Goal: Transaction & Acquisition: Download file/media

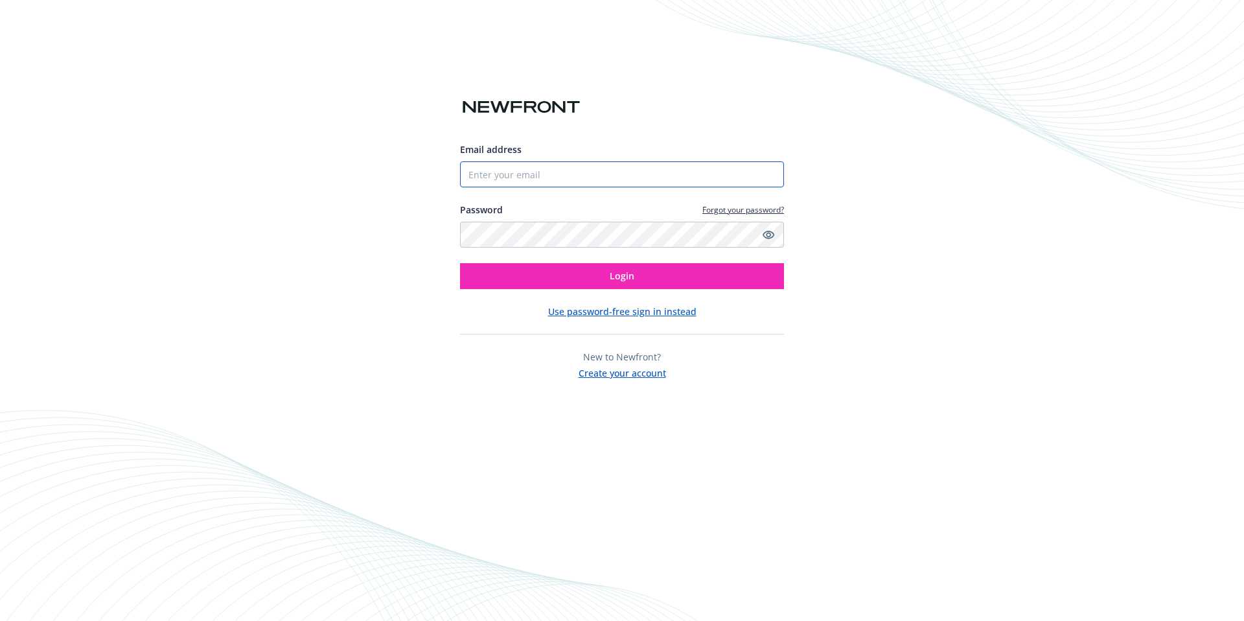
click at [662, 180] on input "Email address" at bounding box center [622, 174] width 324 height 26
click at [0, 620] on com-1password-button at bounding box center [0, 621] width 0 height 0
type input "[PERSON_NAME][EMAIL_ADDRESS][DOMAIN_NAME]"
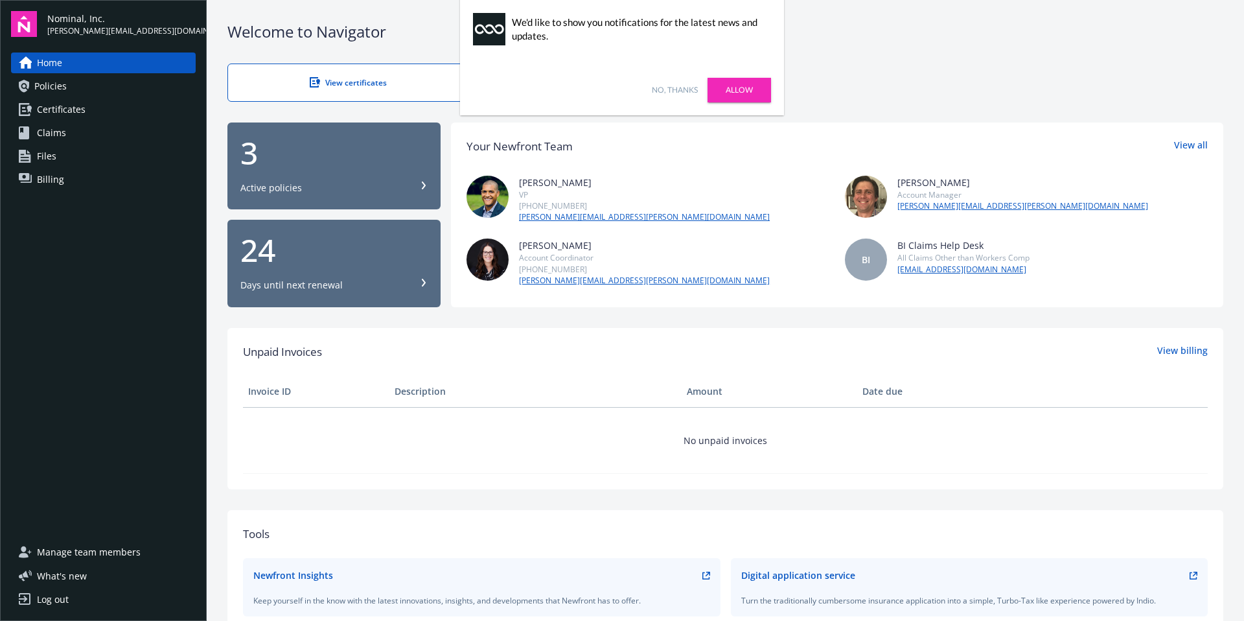
click at [54, 154] on span "Files" at bounding box center [46, 156] width 19 height 21
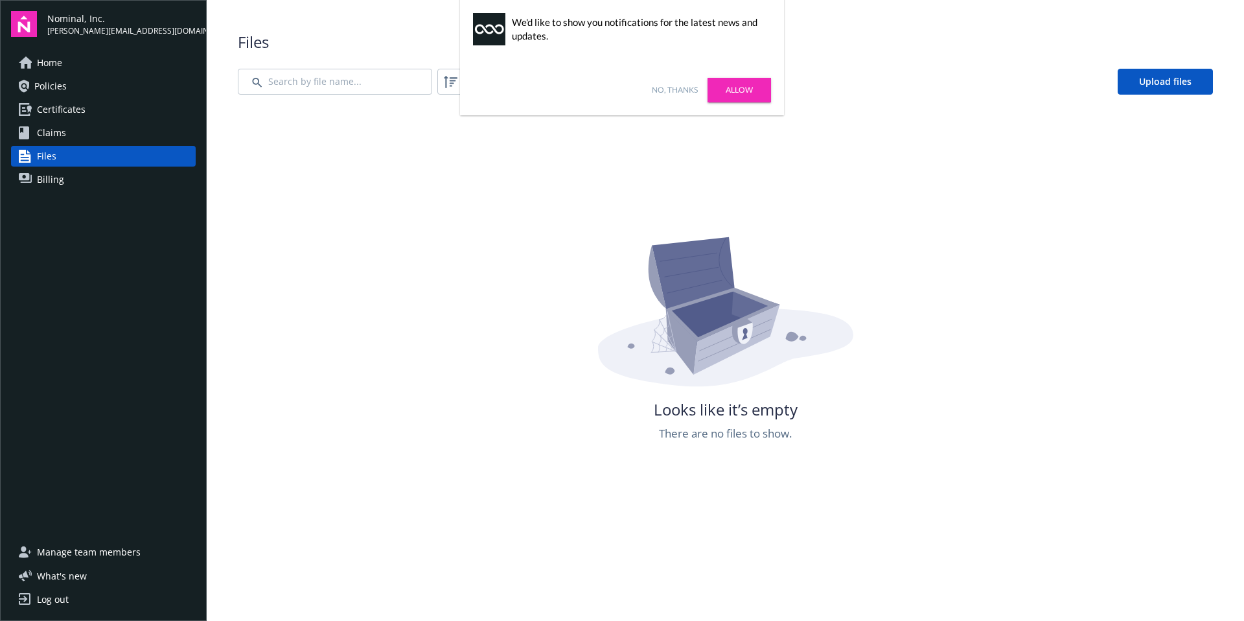
click at [63, 108] on span "Certificates" at bounding box center [61, 109] width 49 height 21
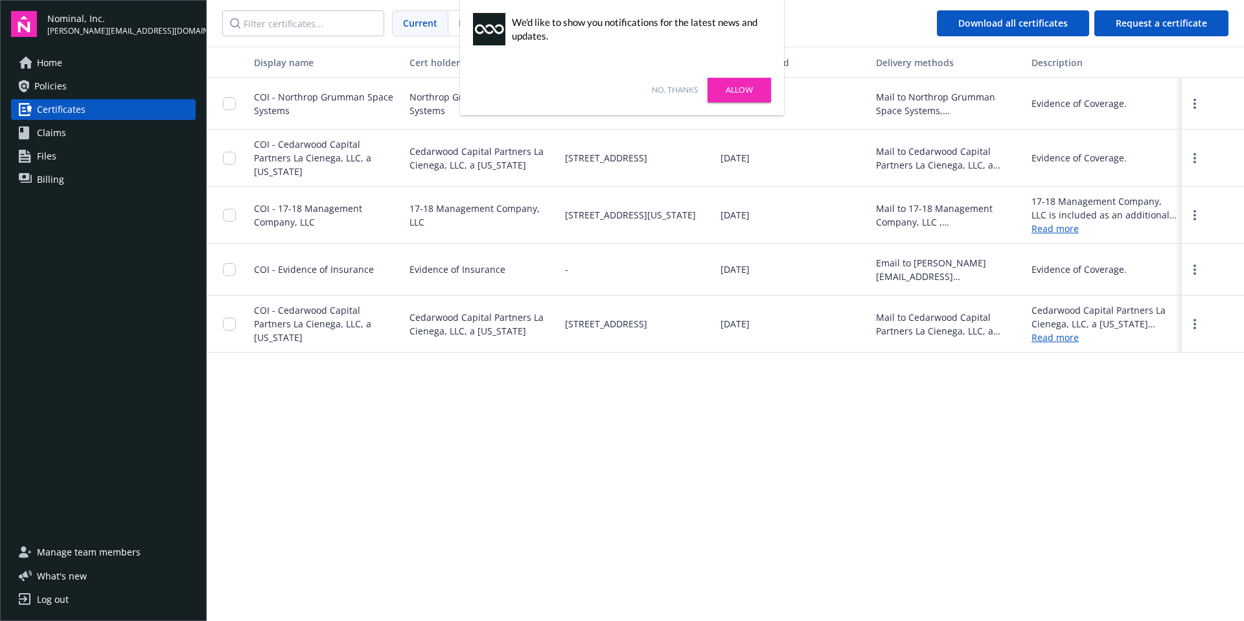
click at [791, 447] on div "Display name Cert holder name Address Date generated Delivery methods Descripti…" at bounding box center [726, 333] width 1038 height 572
click at [793, 447] on div "Display name Cert holder name Address Date generated Delivery methods Descripti…" at bounding box center [726, 333] width 1038 height 572
click at [742, 89] on link "Allow" at bounding box center [740, 90] width 64 height 25
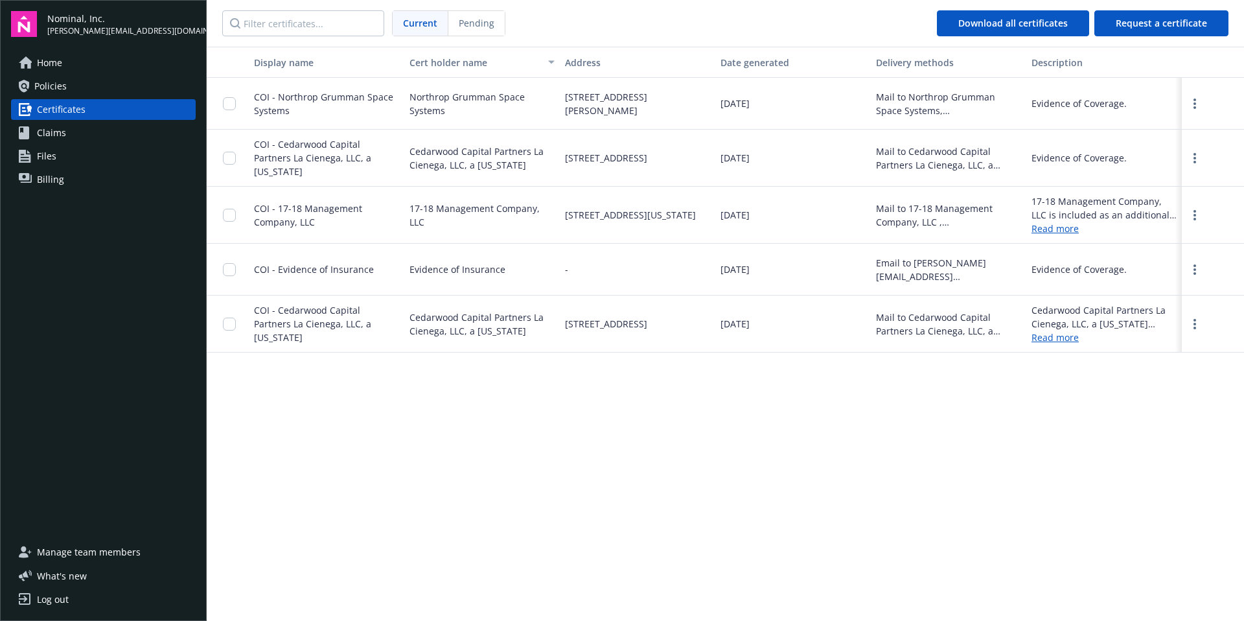
drag, startPoint x: 572, startPoint y: 147, endPoint x: 643, endPoint y: 170, distance: 75.0
click at [643, 170] on div "1223 Wilshire Blvd., #877, Santa Monica, CA, 90403" at bounding box center [638, 158] width 156 height 57
click at [643, 165] on span "1223 Wilshire Blvd., #877, Santa Monica, CA, 90403" at bounding box center [606, 158] width 82 height 14
click at [435, 147] on span "Cedarwood Capital Partners La Cienega, LLC, a California" at bounding box center [482, 158] width 145 height 27
click at [365, 149] on span "COI - Cedarwood Capital Partners La Cienega, LLC, a California" at bounding box center [312, 158] width 117 height 40
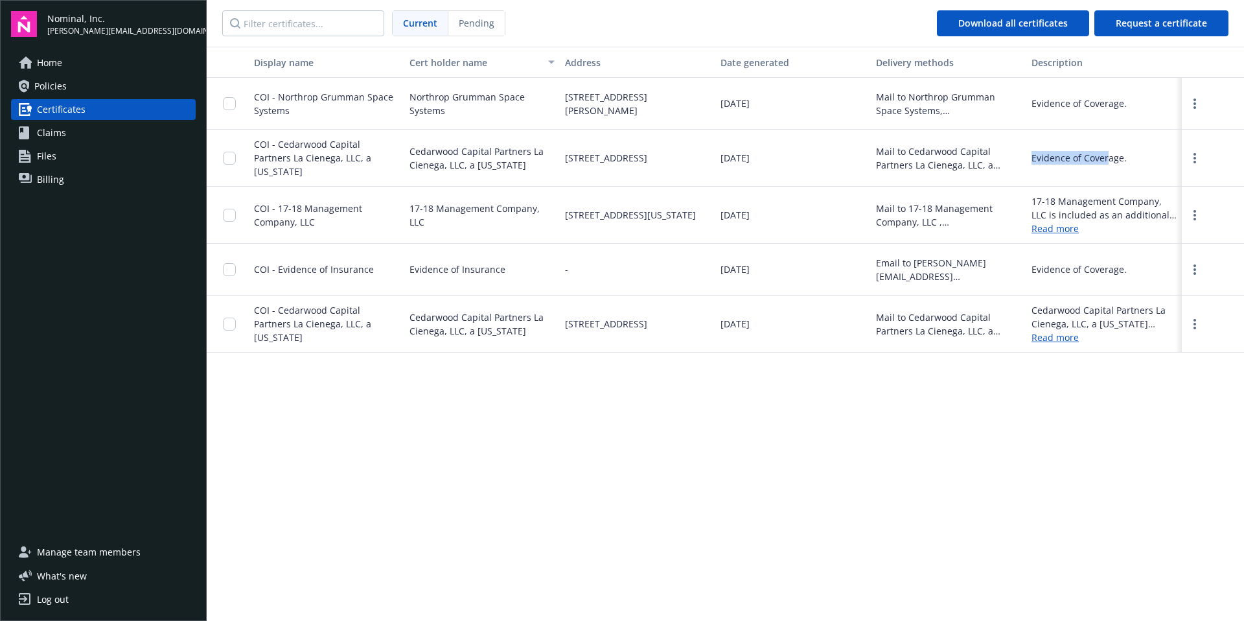
drag, startPoint x: 1034, startPoint y: 153, endPoint x: 1107, endPoint y: 159, distance: 73.5
click at [1107, 159] on div "Evidence of Coverage." at bounding box center [1079, 158] width 95 height 14
drag, startPoint x: 587, startPoint y: 147, endPoint x: 694, endPoint y: 163, distance: 108.1
click at [647, 163] on span "1223 Wilshire Blvd., #877, Santa Monica, CA, 90403" at bounding box center [606, 158] width 82 height 14
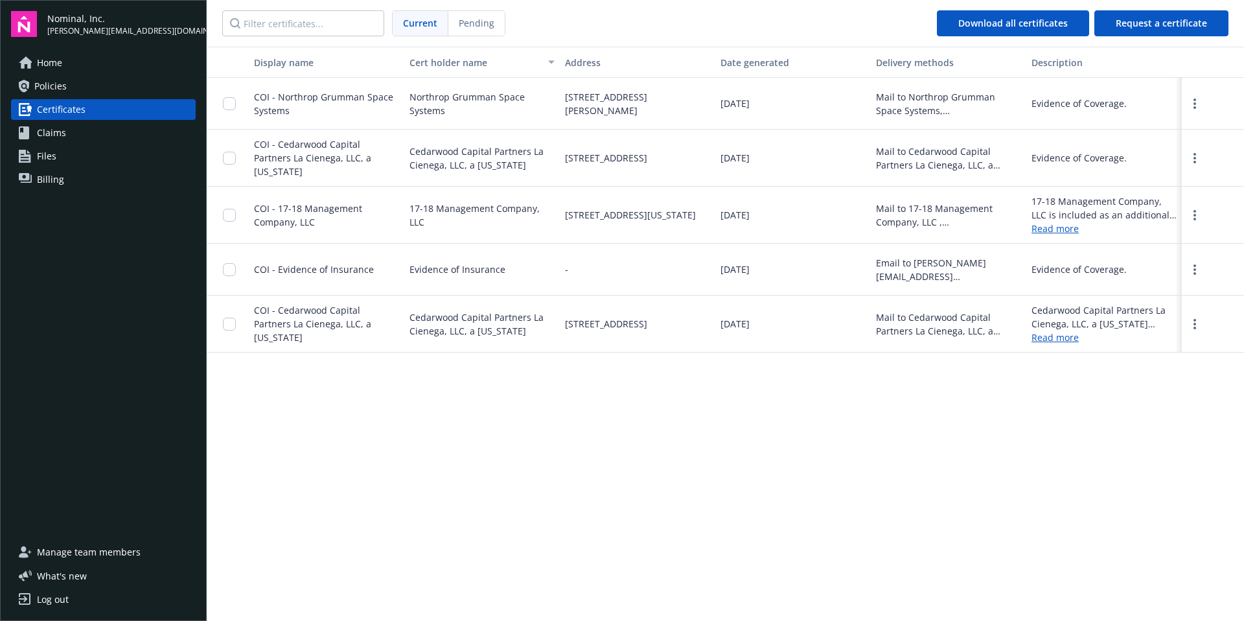
click at [647, 163] on span "1223 Wilshire Blvd., #877, Santa Monica, CA, 90403" at bounding box center [606, 158] width 82 height 14
drag, startPoint x: 750, startPoint y: 158, endPoint x: 765, endPoint y: 159, distance: 15.6
click at [750, 159] on span "09/18/2025" at bounding box center [735, 158] width 29 height 14
drag, startPoint x: 428, startPoint y: 259, endPoint x: 504, endPoint y: 268, distance: 76.4
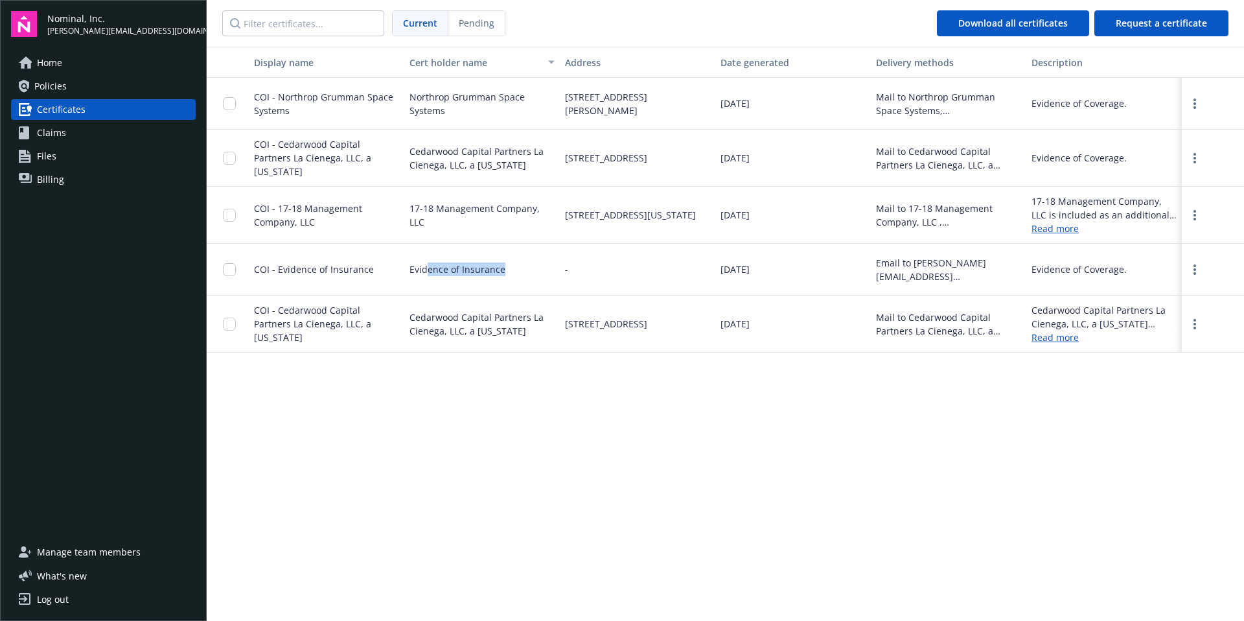
click at [504, 268] on div "Evidence of Insurance" at bounding box center [482, 270] width 156 height 52
drag, startPoint x: 415, startPoint y: 308, endPoint x: 568, endPoint y: 357, distance: 159.9
click at [568, 357] on div "Display name Cert holder name Address Date generated Delivery methods Descripti…" at bounding box center [726, 333] width 1038 height 572
click at [787, 380] on div "Display name Cert holder name Address Date generated Delivery methods Descripti…" at bounding box center [726, 333] width 1038 height 572
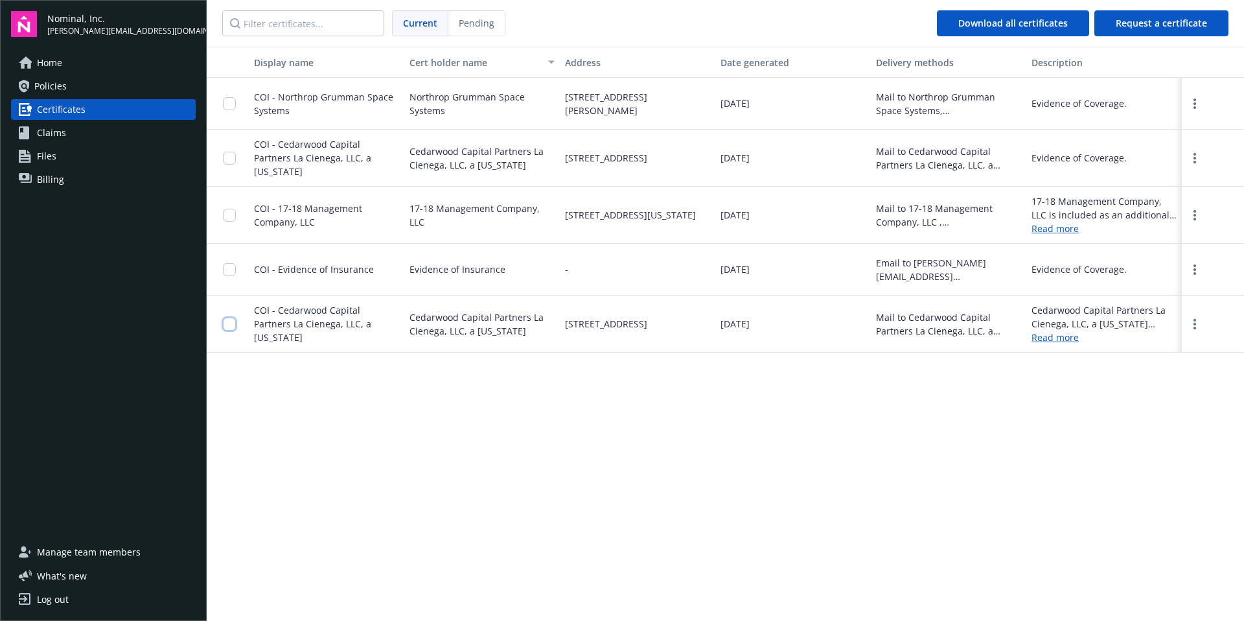
click at [232, 318] on input "checkbox" at bounding box center [229, 324] width 13 height 13
click at [575, 588] on span "Download certificates" at bounding box center [591, 591] width 97 height 12
click at [737, 588] on span "Unselect all" at bounding box center [736, 591] width 51 height 9
click at [229, 263] on input "checkbox" at bounding box center [229, 269] width 13 height 13
click at [562, 581] on button "Download certificates" at bounding box center [591, 592] width 139 height 26
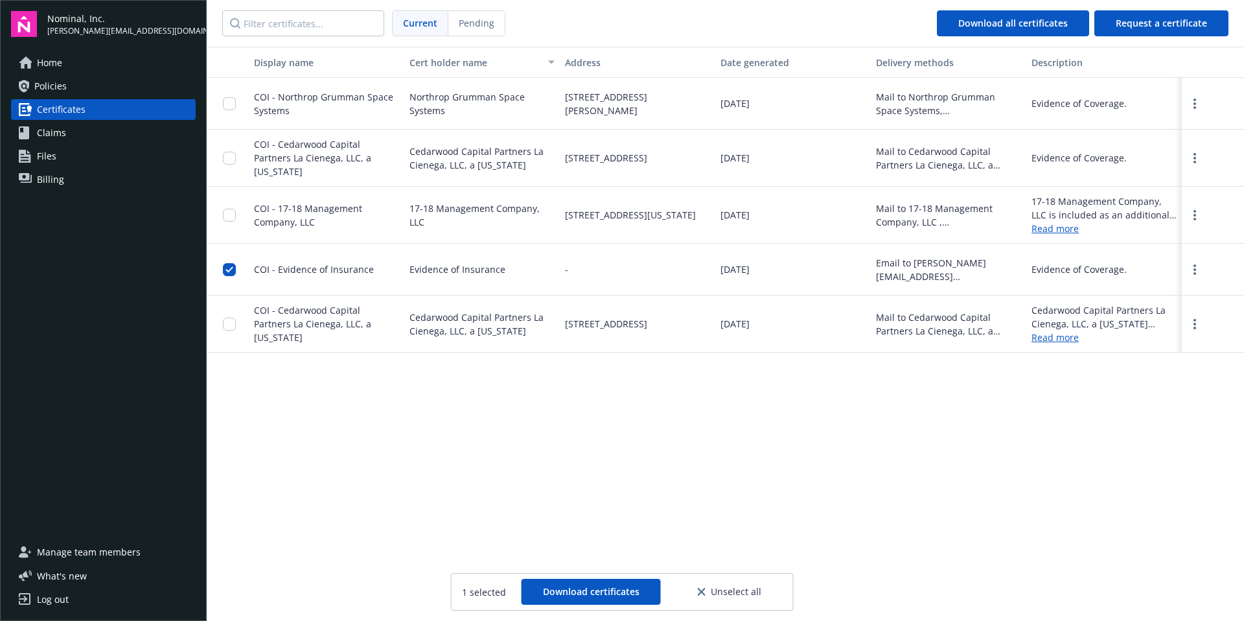
drag, startPoint x: 341, startPoint y: 408, endPoint x: 260, endPoint y: 307, distance: 129.5
click at [341, 408] on div "Display name Cert holder name Address Date generated Delivery methods Descripti…" at bounding box center [726, 333] width 1038 height 572
click at [231, 268] on input "checkbox" at bounding box center [229, 269] width 13 height 13
click at [559, 445] on div "Display name Cert holder name Address Date generated Delivery methods Descripti…" at bounding box center [726, 333] width 1038 height 572
click at [54, 159] on span "Files" at bounding box center [46, 156] width 19 height 21
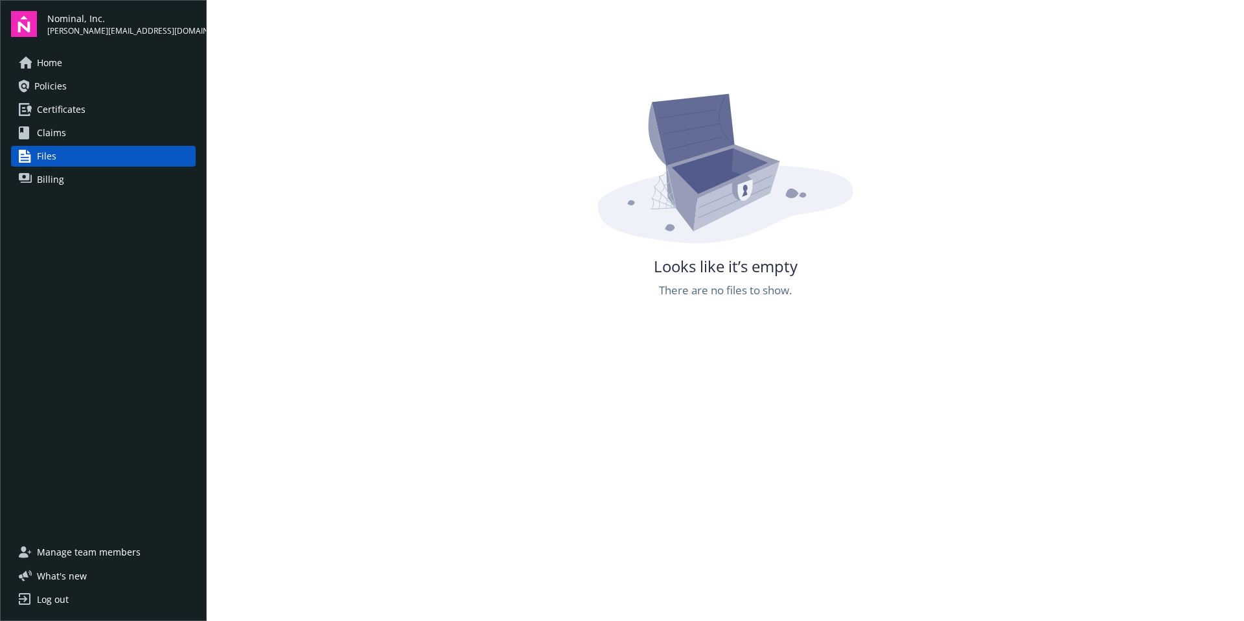
scroll to position [135, 0]
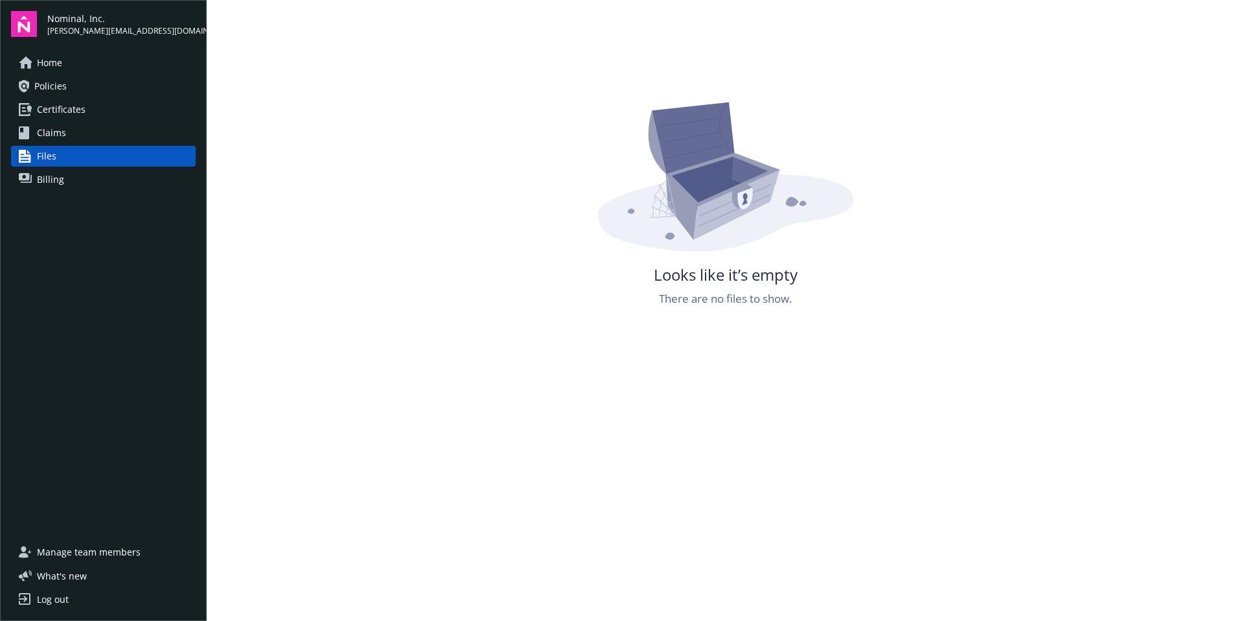
click at [48, 84] on span "Policies" at bounding box center [50, 86] width 32 height 21
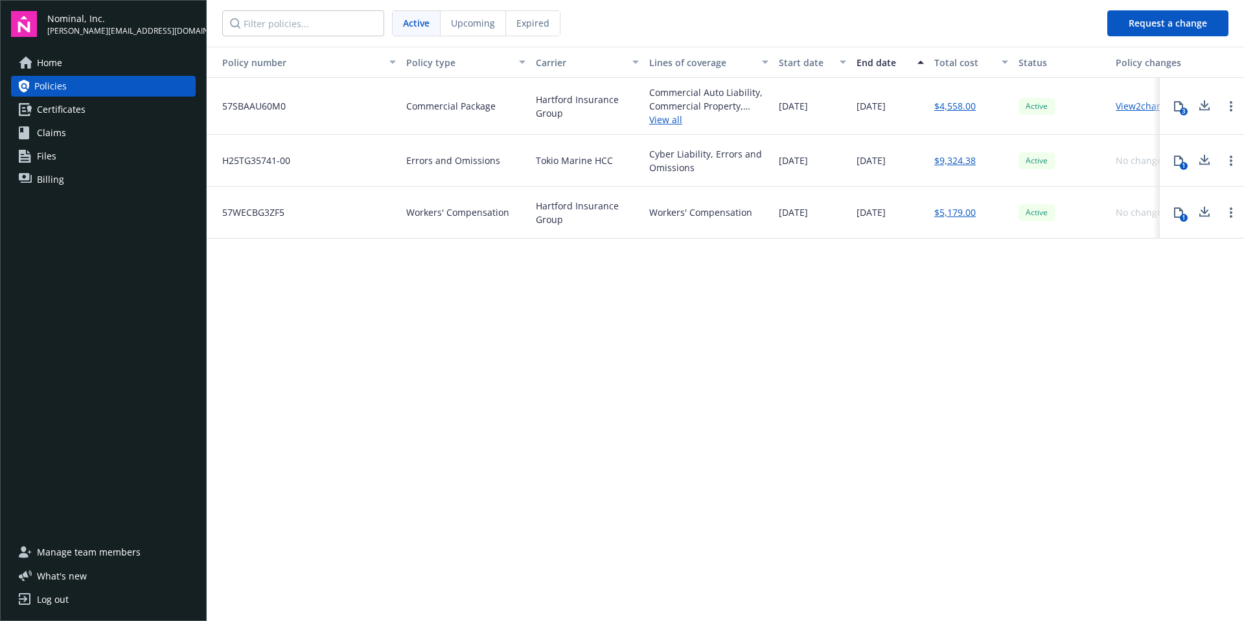
click at [1142, 104] on link "View 2 changes" at bounding box center [1147, 106] width 62 height 12
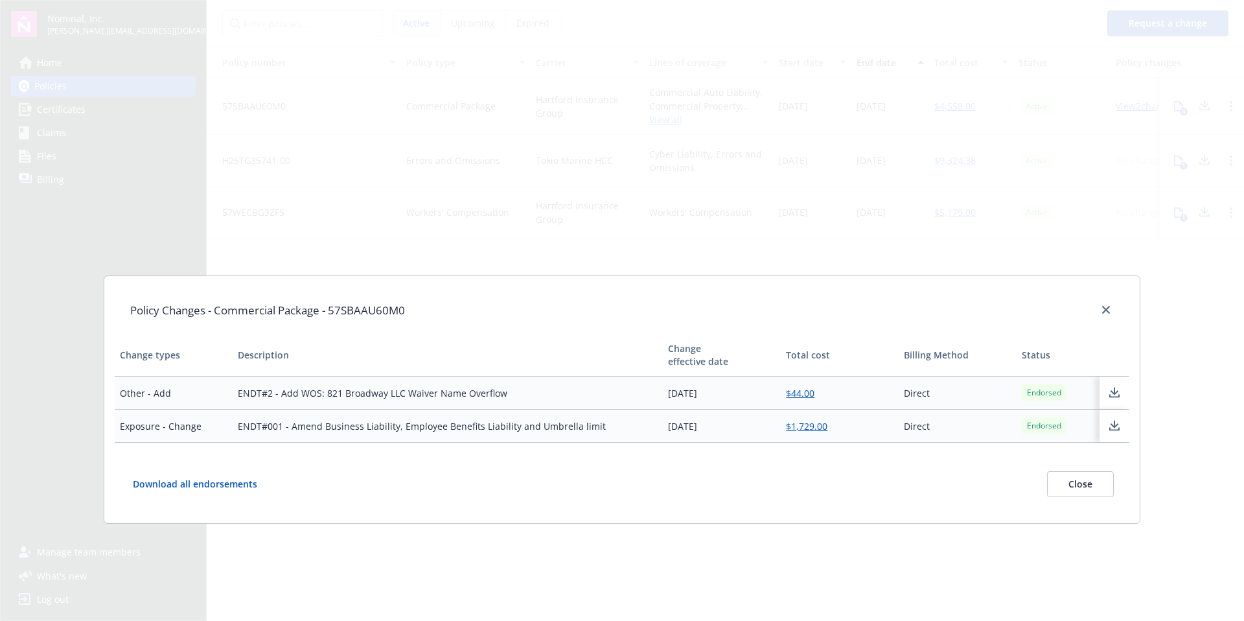
click at [1119, 390] on icon at bounding box center [1115, 393] width 16 height 16
click at [1118, 426] on icon at bounding box center [1115, 426] width 16 height 16
click at [1107, 310] on icon "close" at bounding box center [1106, 310] width 8 height 8
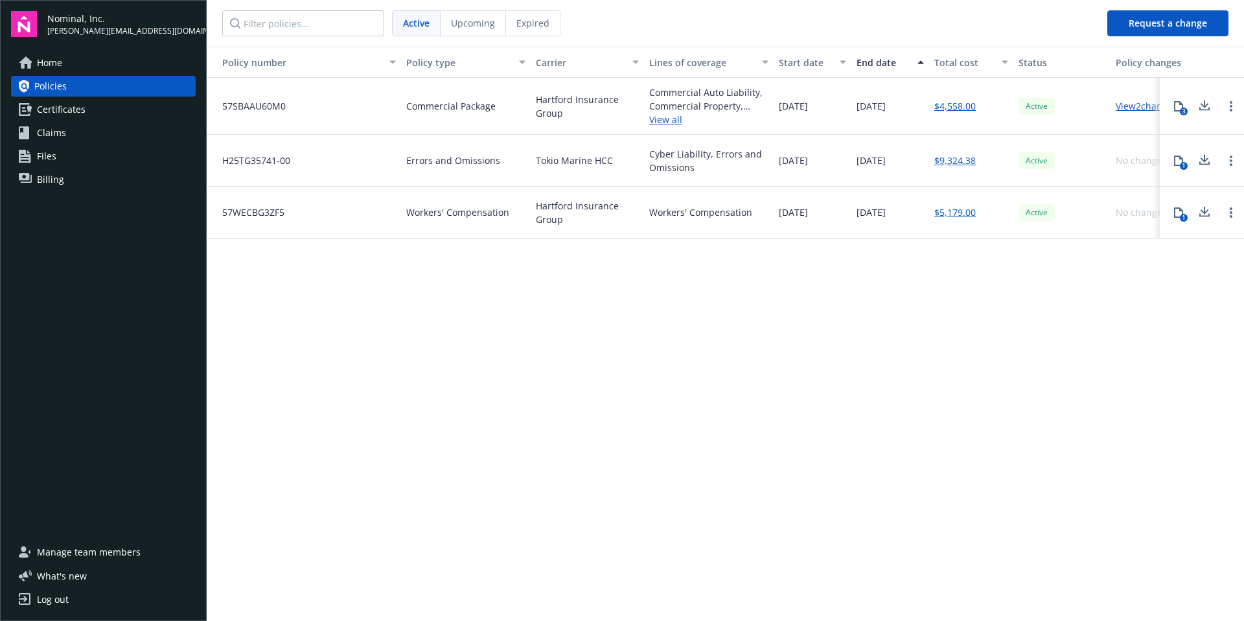
click at [59, 159] on link "Files" at bounding box center [103, 156] width 185 height 21
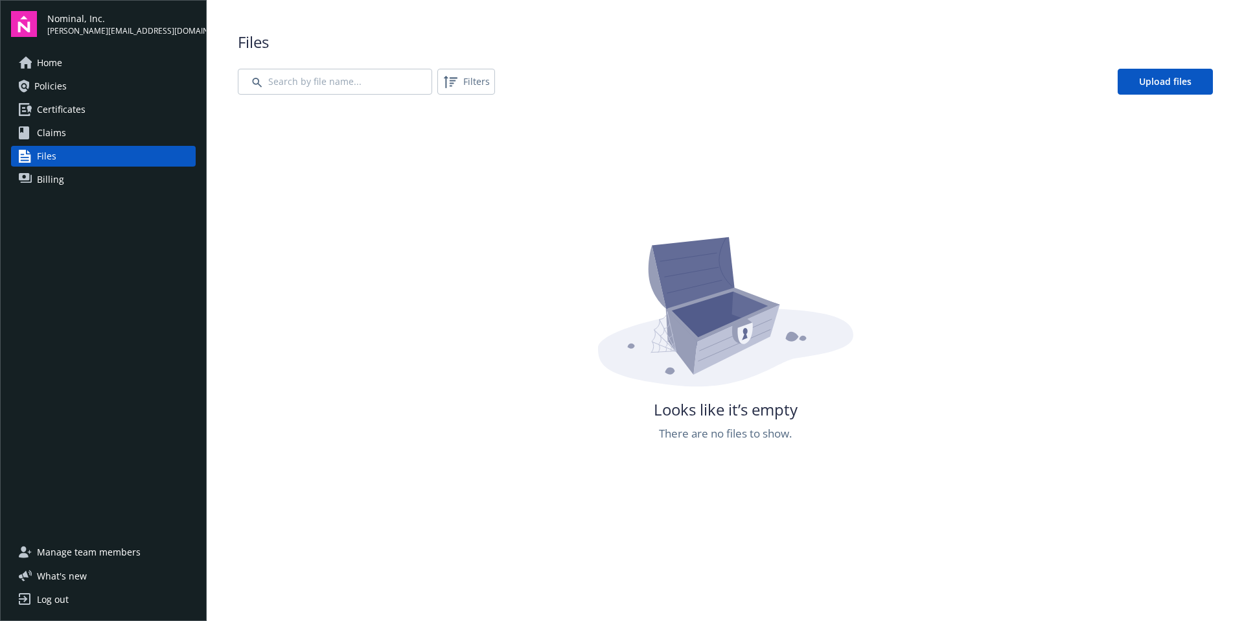
click at [57, 133] on span "Claims" at bounding box center [51, 132] width 29 height 21
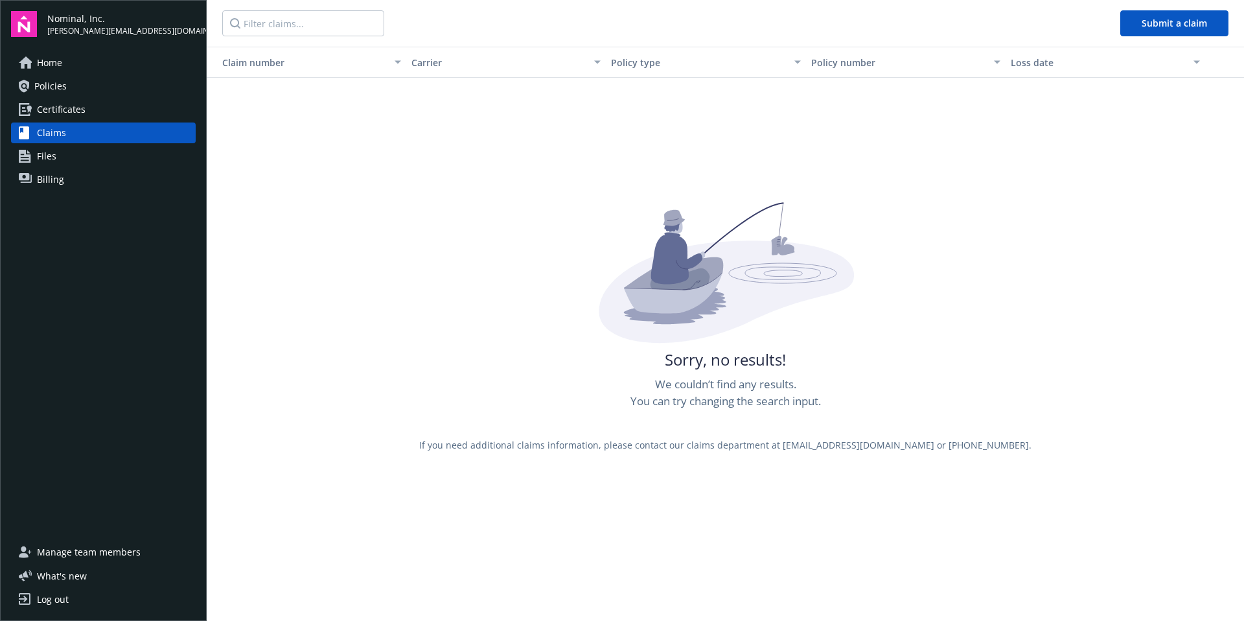
click at [67, 114] on span "Certificates" at bounding box center [61, 109] width 49 height 21
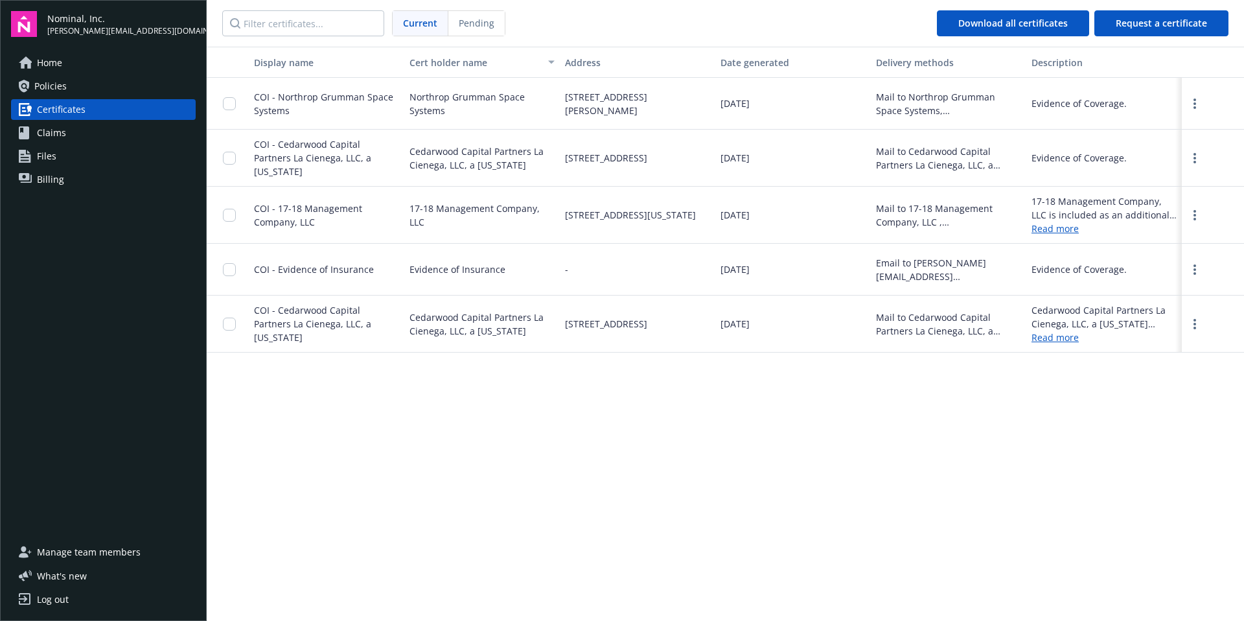
click at [58, 79] on span "Policies" at bounding box center [50, 86] width 32 height 21
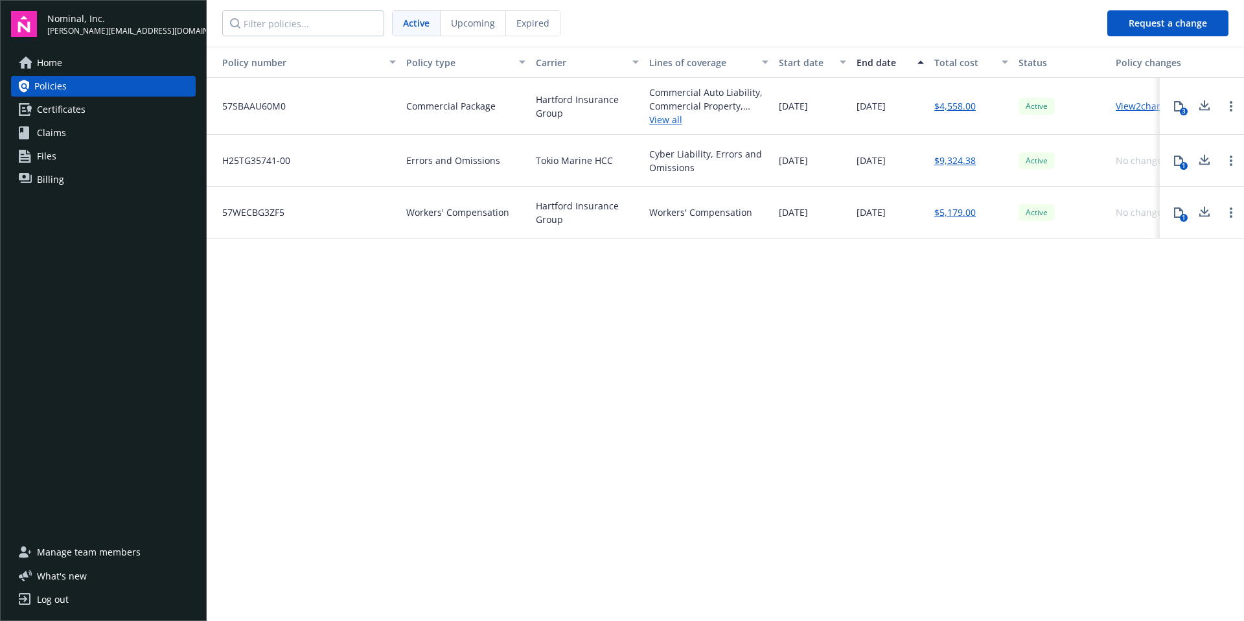
click at [1137, 108] on link "View 2 changes" at bounding box center [1147, 106] width 62 height 12
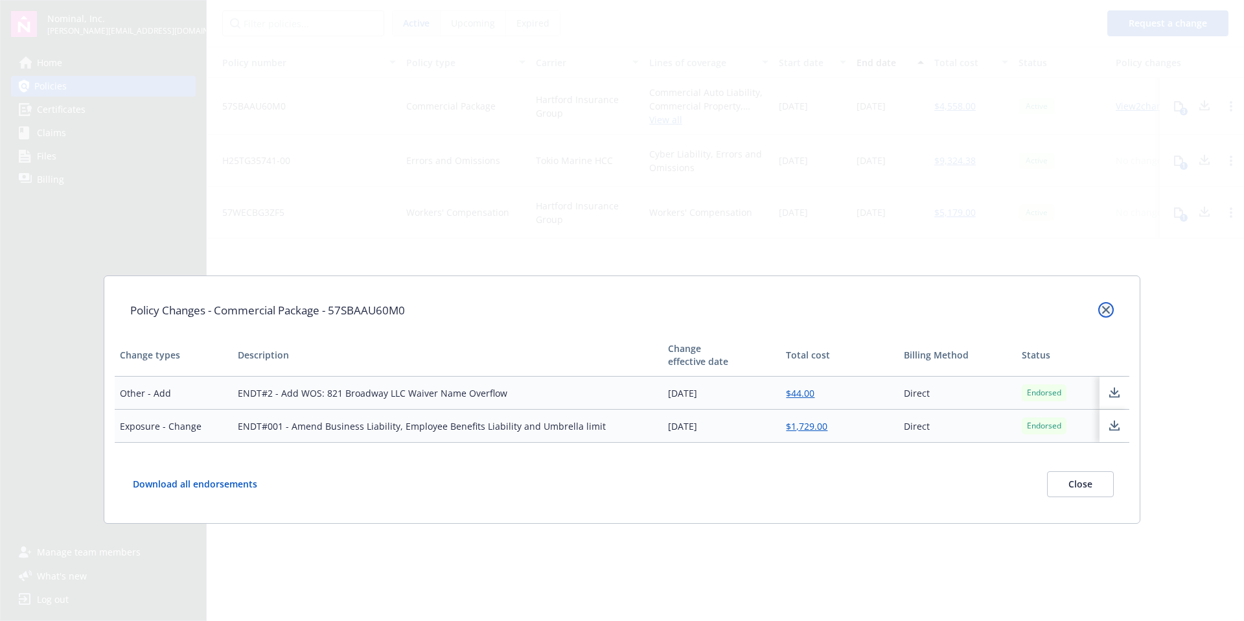
click at [1109, 306] on icon "close" at bounding box center [1106, 310] width 8 height 8
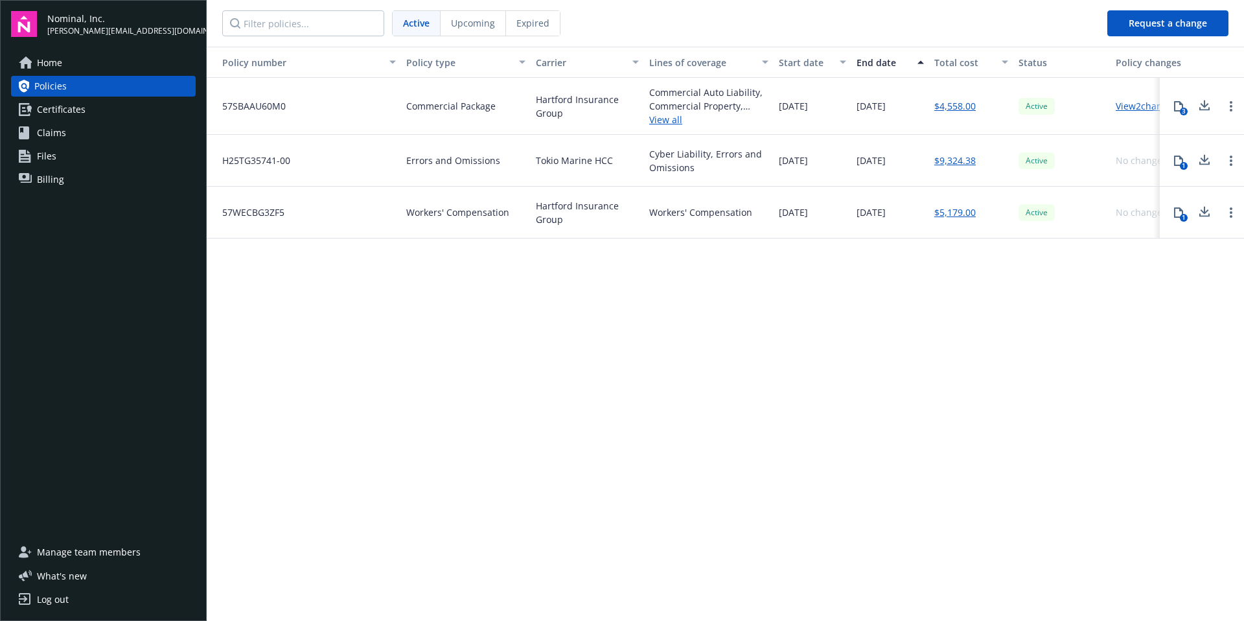
click at [568, 317] on div "Policy number Policy type Carrier Lines of coverage Start date End date Total c…" at bounding box center [726, 333] width 1038 height 572
click at [1138, 104] on link "View 2 changes" at bounding box center [1147, 106] width 62 height 12
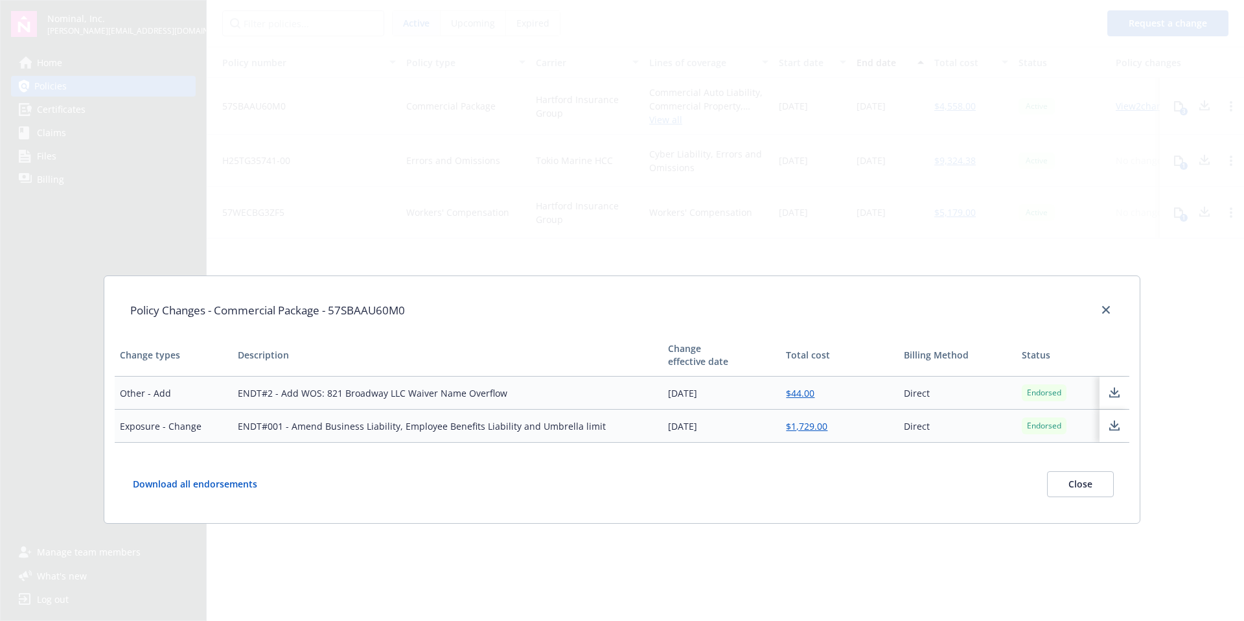
drag, startPoint x: 667, startPoint y: 391, endPoint x: 723, endPoint y: 390, distance: 56.4
click at [723, 390] on td "11/05/2024" at bounding box center [722, 393] width 118 height 33
drag, startPoint x: 244, startPoint y: 394, endPoint x: 483, endPoint y: 385, distance: 238.6
click at [483, 385] on td "ENDT#2 - Add WOS: 821 Broadway LLC Waiver Name Overflow" at bounding box center [448, 393] width 430 height 33
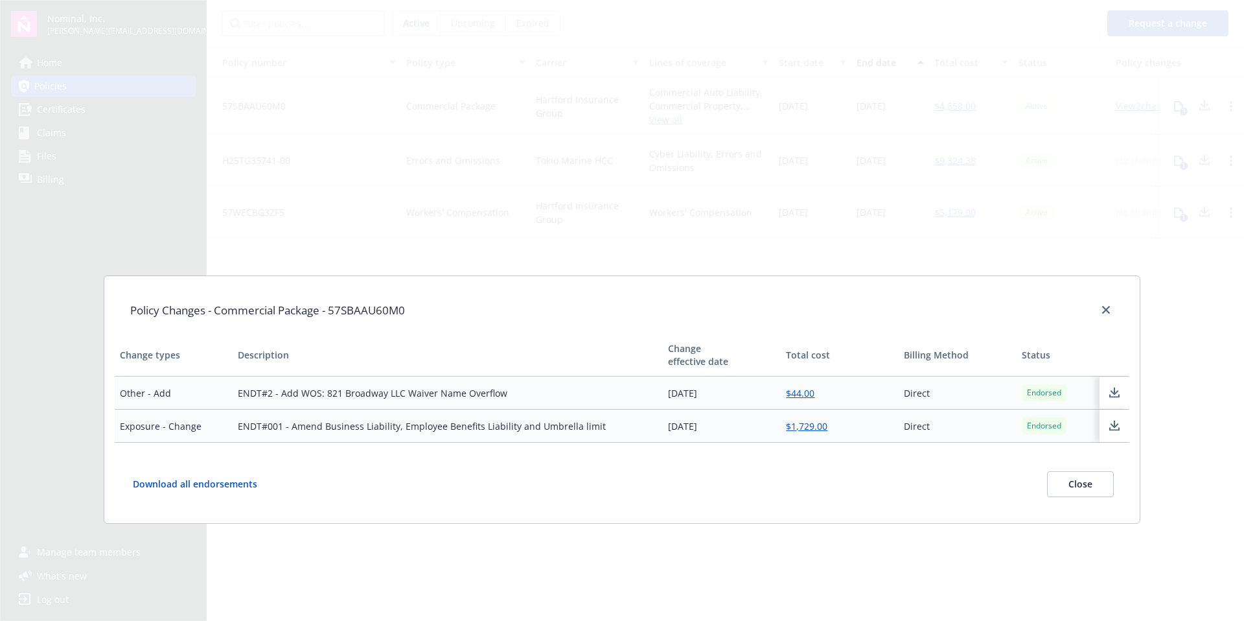
drag, startPoint x: 484, startPoint y: 391, endPoint x: 666, endPoint y: 395, distance: 182.1
click at [484, 391] on td "ENDT#2 - Add WOS: 821 Broadway LLC Waiver Name Overflow" at bounding box center [448, 393] width 430 height 33
drag, startPoint x: 241, startPoint y: 393, endPoint x: 417, endPoint y: 392, distance: 176.3
click at [417, 392] on td "ENDT#2 - Add WOS: 821 Broadway LLC Waiver Name Overflow" at bounding box center [448, 393] width 430 height 33
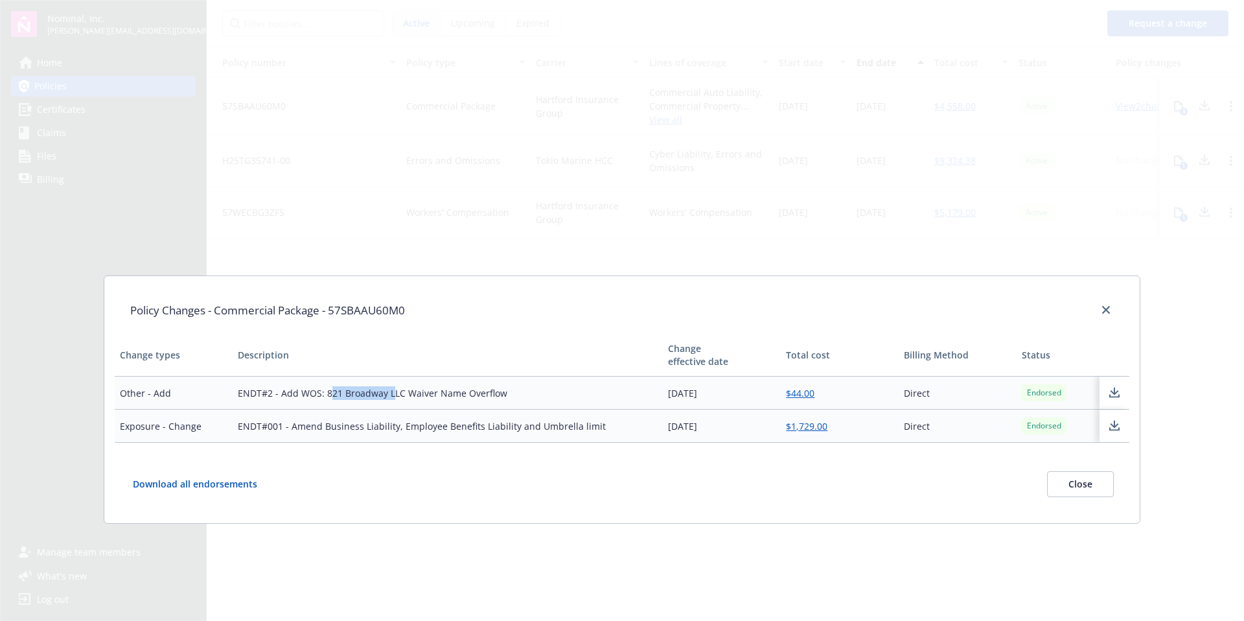
drag, startPoint x: 330, startPoint y: 393, endPoint x: 391, endPoint y: 393, distance: 60.3
click at [391, 393] on td "ENDT#2 - Add WOS: 821 Broadway LLC Waiver Name Overflow" at bounding box center [448, 393] width 430 height 33
drag, startPoint x: 717, startPoint y: 391, endPoint x: 642, endPoint y: 388, distance: 75.9
click at [642, 388] on tr "Other - Add ENDT#2 - Add WOS: 821 Broadway LLC Waiver Name Overflow 11/05/2024 …" at bounding box center [622, 393] width 1015 height 33
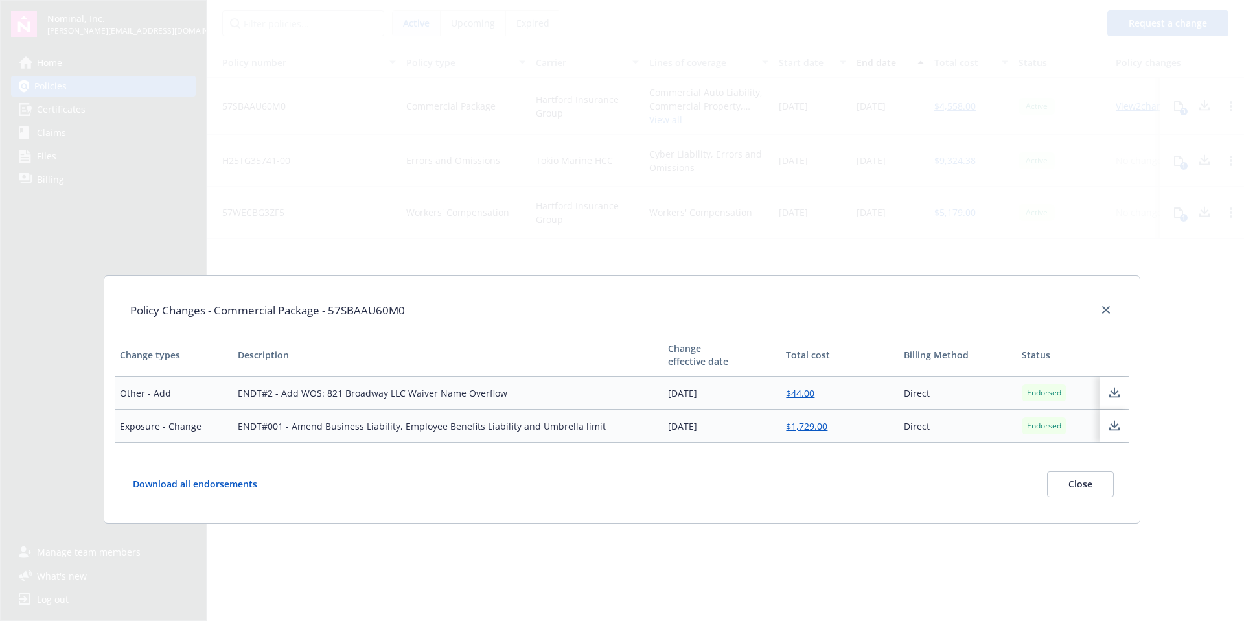
click at [643, 387] on td "ENDT#2 - Add WOS: 821 Broadway LLC Waiver Name Overflow" at bounding box center [448, 393] width 430 height 33
click at [1102, 310] on icon "close" at bounding box center [1106, 310] width 8 height 8
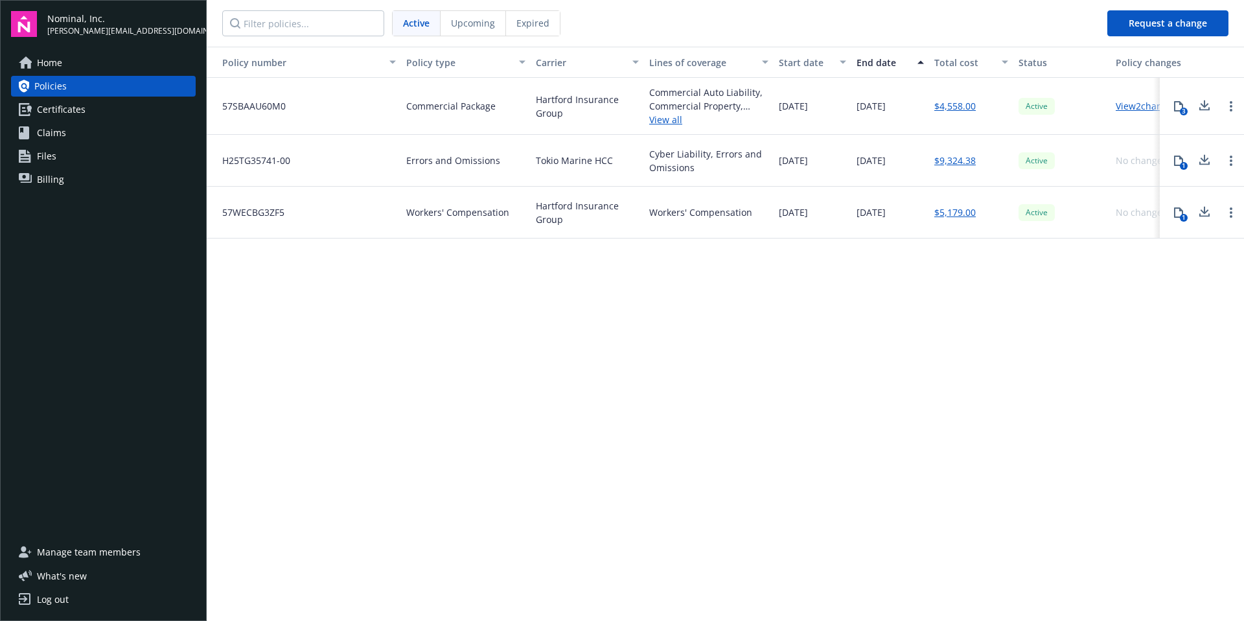
drag, startPoint x: 340, startPoint y: 400, endPoint x: 354, endPoint y: 365, distance: 37.8
click at [340, 399] on div "Policy number Policy type Carrier Lines of coverage Start date End date Total c…" at bounding box center [726, 333] width 1038 height 572
click at [60, 110] on span "Certificates" at bounding box center [61, 109] width 49 height 21
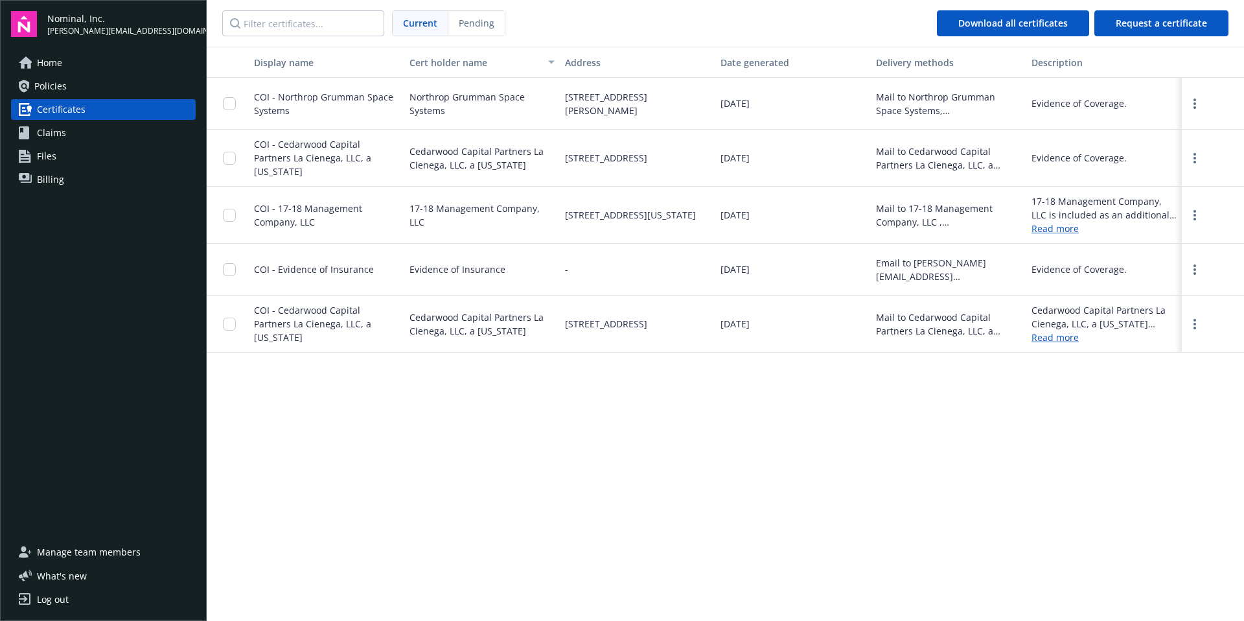
click at [65, 90] on span "Policies" at bounding box center [50, 86] width 32 height 21
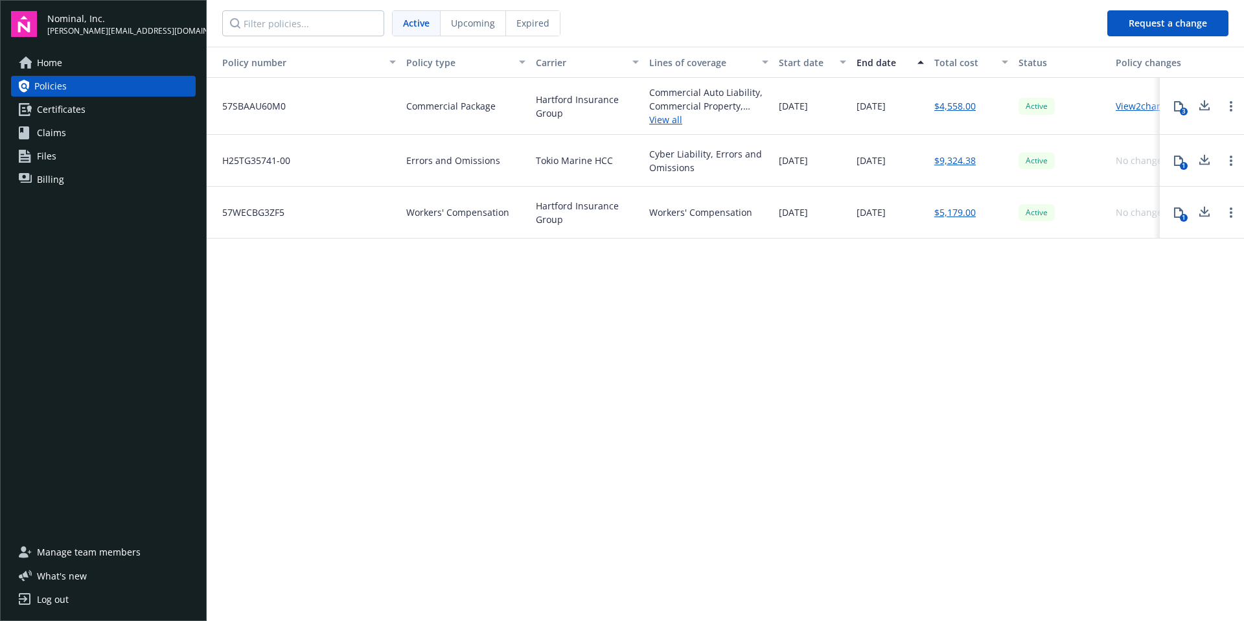
click at [1151, 102] on link "View 2 changes" at bounding box center [1147, 106] width 62 height 12
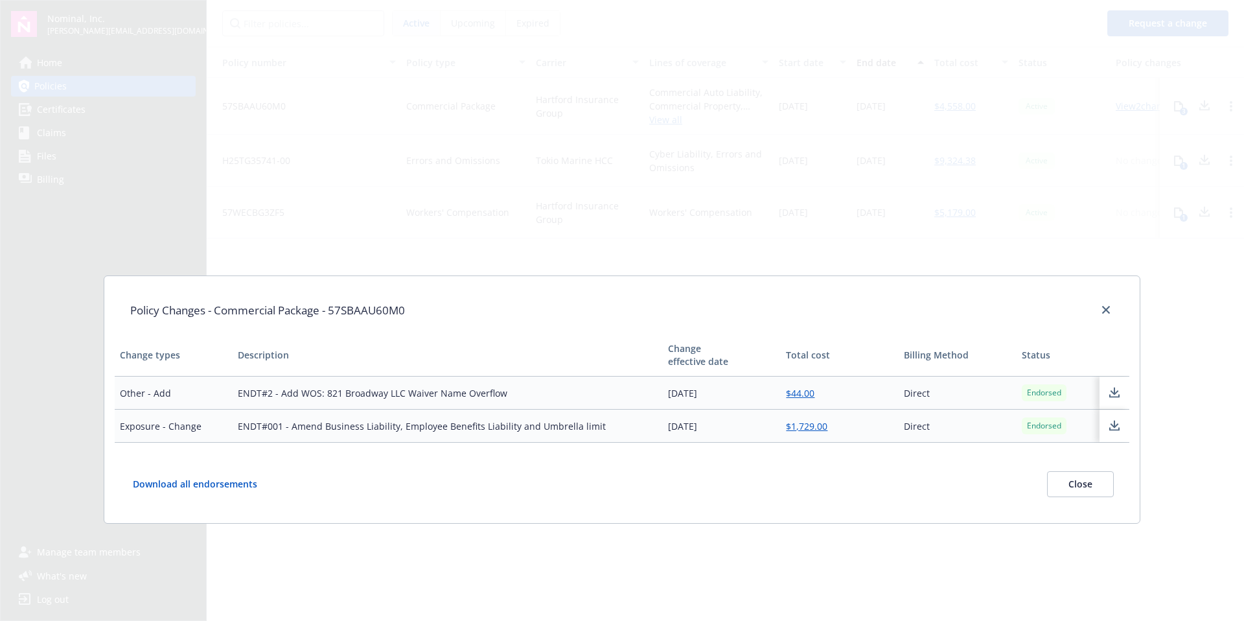
drag, startPoint x: 665, startPoint y: 426, endPoint x: 739, endPoint y: 430, distance: 74.6
click at [739, 430] on td "10/18/2024" at bounding box center [722, 426] width 118 height 33
drag, startPoint x: 660, startPoint y: 426, endPoint x: 713, endPoint y: 423, distance: 52.6
click at [713, 423] on td "10/18/2024" at bounding box center [722, 426] width 118 height 33
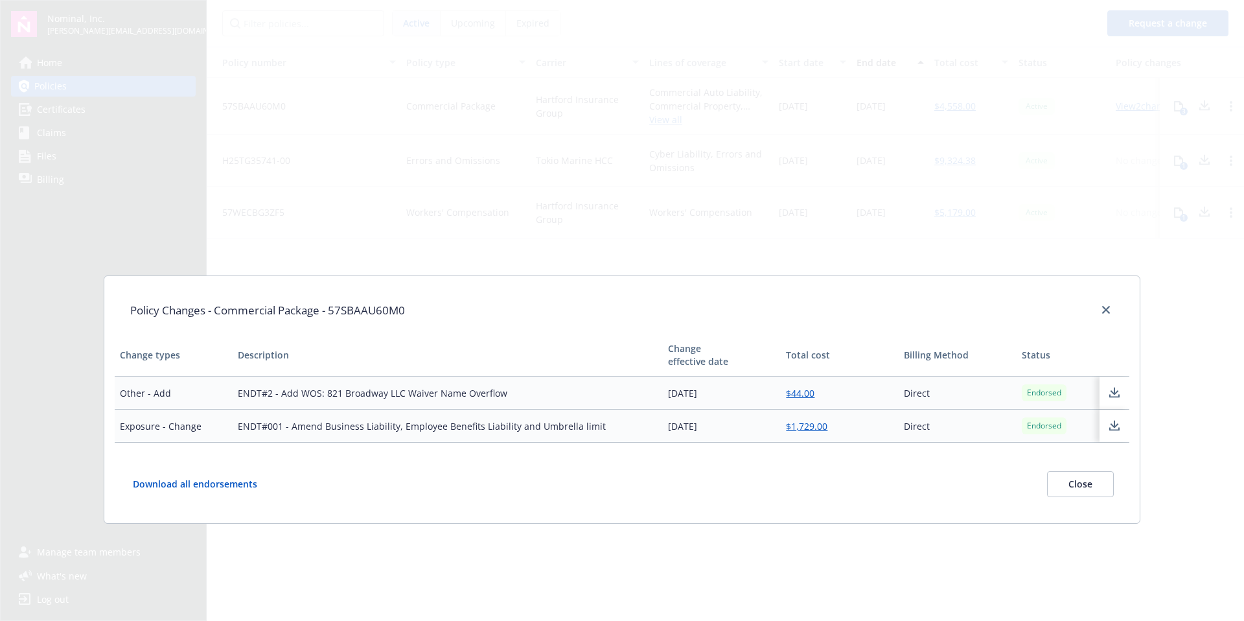
click at [713, 423] on td "10/18/2024" at bounding box center [722, 426] width 118 height 33
drag, startPoint x: 664, startPoint y: 428, endPoint x: 721, endPoint y: 428, distance: 57.0
click at [721, 428] on td "10/18/2024" at bounding box center [722, 426] width 118 height 33
drag, startPoint x: 663, startPoint y: 426, endPoint x: 735, endPoint y: 430, distance: 72.1
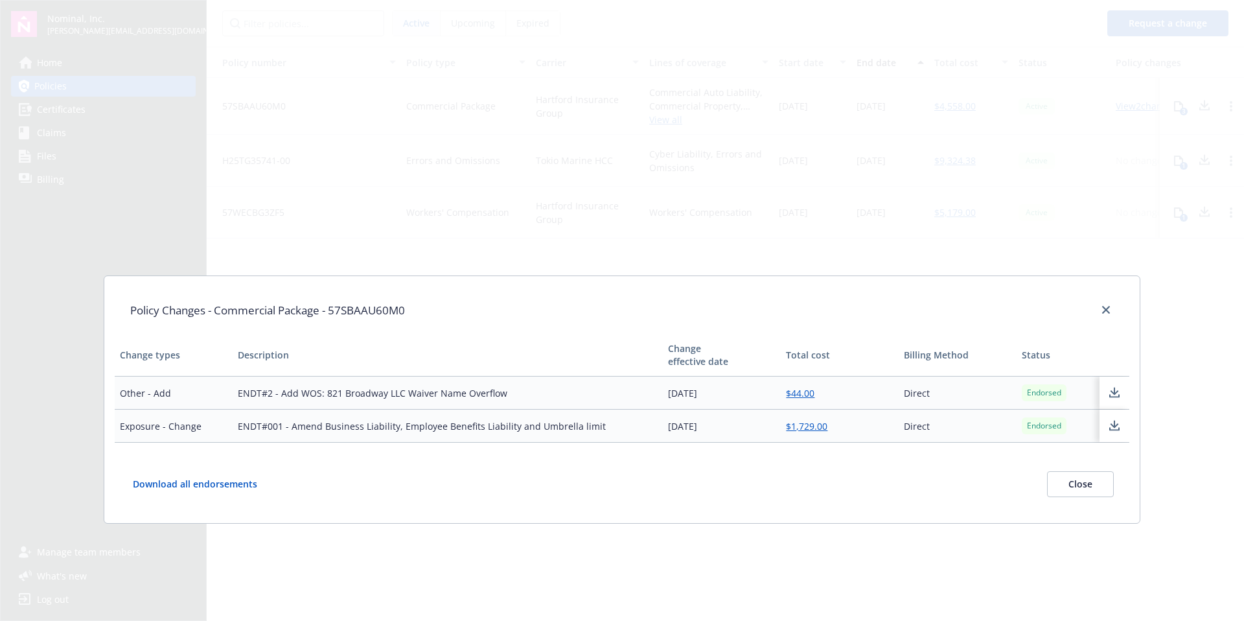
click at [735, 430] on td "10/18/2024" at bounding box center [722, 426] width 118 height 33
drag, startPoint x: 660, startPoint y: 427, endPoint x: 726, endPoint y: 423, distance: 65.6
click at [726, 423] on td "10/18/2024" at bounding box center [722, 426] width 118 height 33
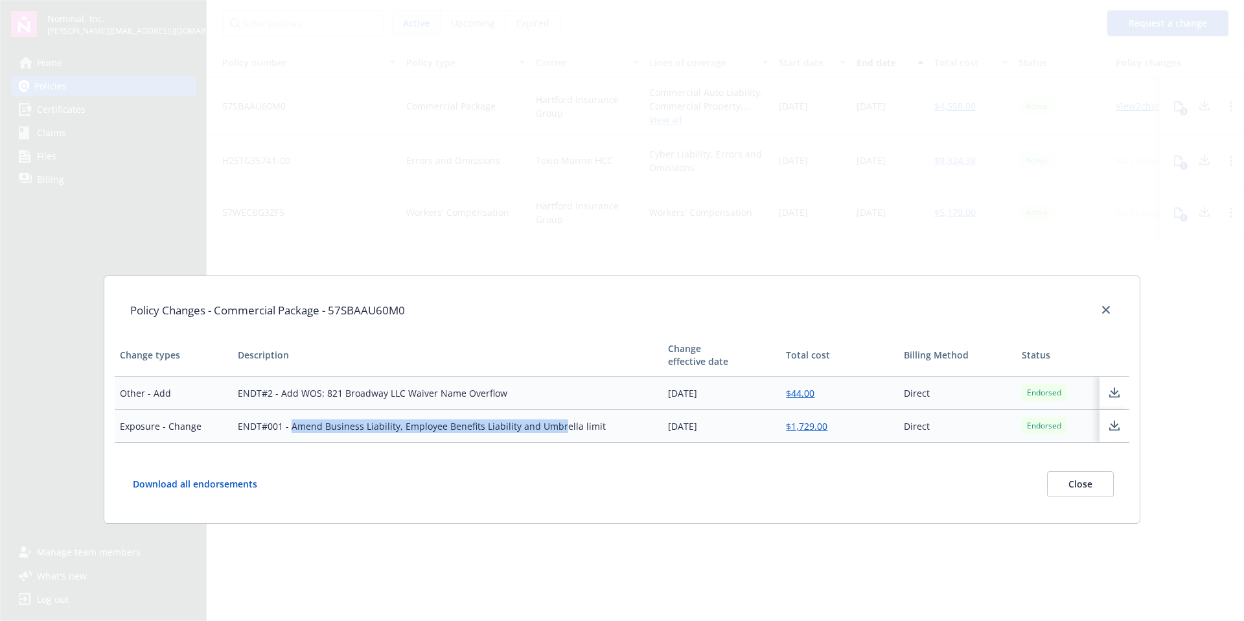
drag, startPoint x: 291, startPoint y: 428, endPoint x: 560, endPoint y: 432, distance: 269.0
click at [560, 432] on td "ENDT#001 - Amend Business Liability, Employee Benefits Liability and Umbrella l…" at bounding box center [448, 426] width 430 height 33
drag, startPoint x: 710, startPoint y: 426, endPoint x: 734, endPoint y: 426, distance: 24.6
click at [734, 426] on td "10/18/2024" at bounding box center [722, 426] width 118 height 33
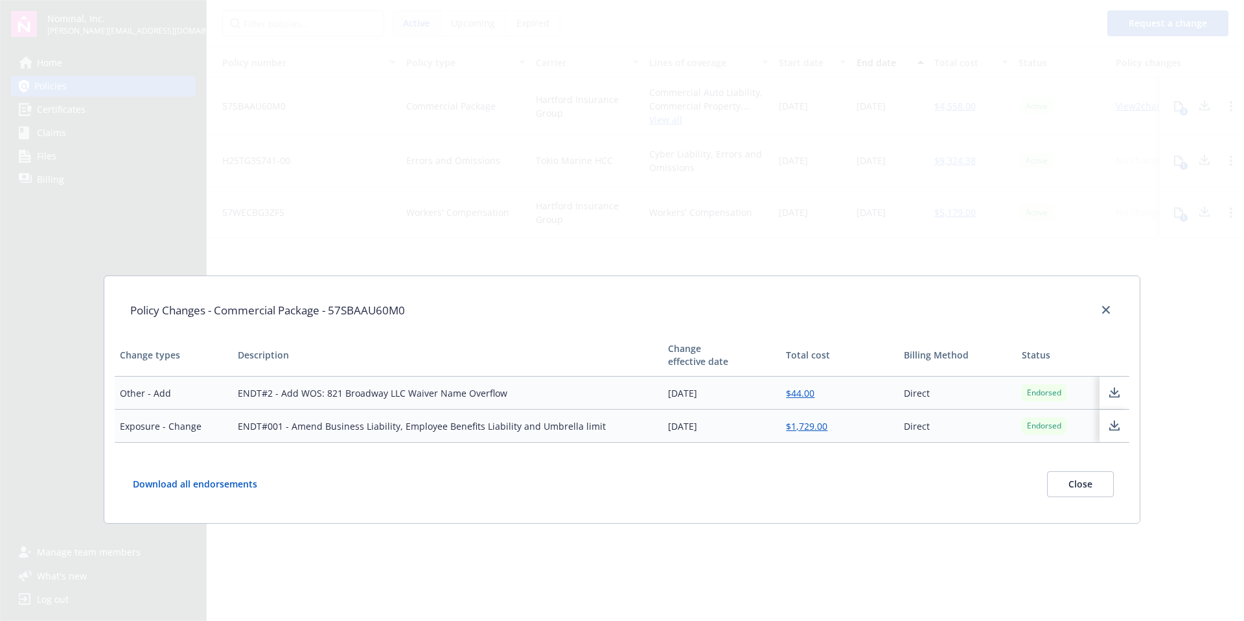
click at [734, 426] on td "10/18/2024" at bounding box center [722, 426] width 118 height 33
click at [1104, 312] on icon "close" at bounding box center [1106, 310] width 8 height 8
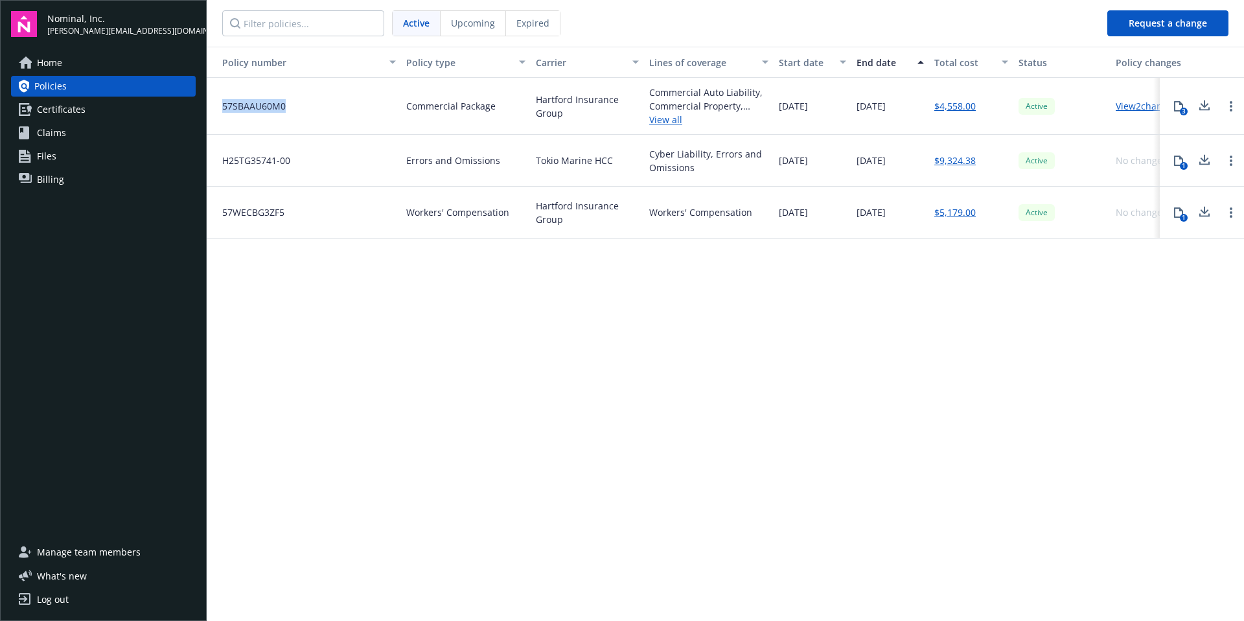
drag, startPoint x: 220, startPoint y: 106, endPoint x: 304, endPoint y: 106, distance: 83.6
click at [304, 106] on div "57SBAAU60M0" at bounding box center [304, 106] width 194 height 57
drag, startPoint x: 408, startPoint y: 106, endPoint x: 493, endPoint y: 100, distance: 85.1
click at [493, 100] on span "Commercial Package" at bounding box center [450, 106] width 89 height 14
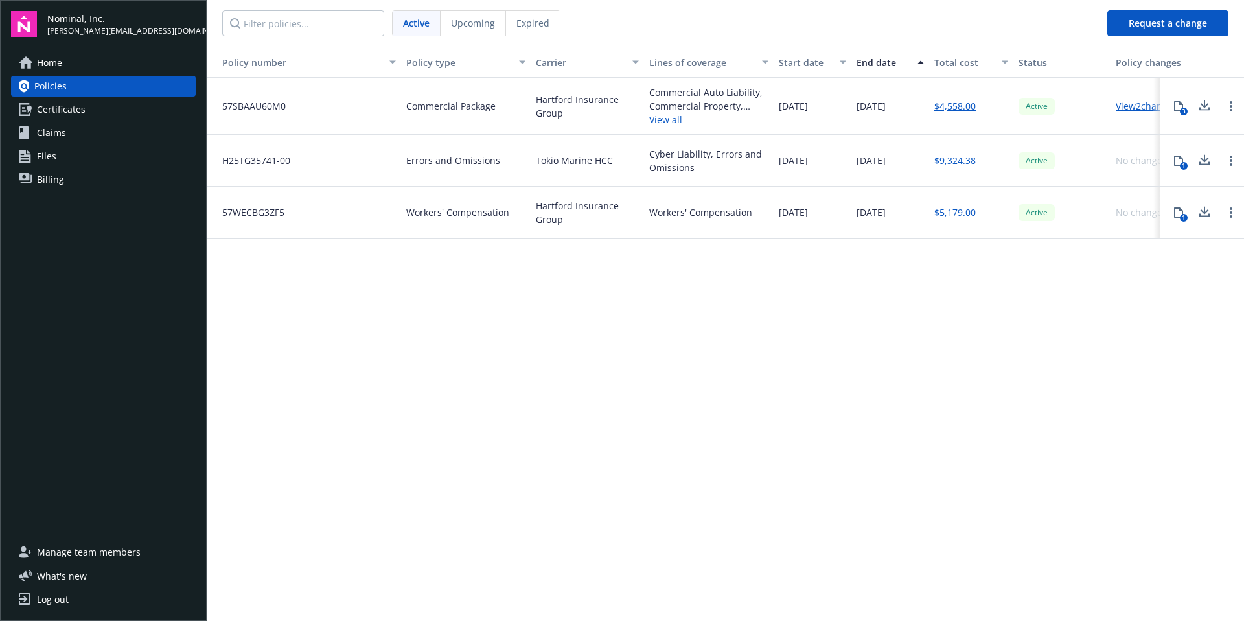
click at [495, 102] on div "Commercial Package" at bounding box center [466, 106] width 130 height 57
drag, startPoint x: 651, startPoint y: 154, endPoint x: 702, endPoint y: 166, distance: 51.9
click at [702, 166] on div "Cyber Liability, Errors and Omissions" at bounding box center [708, 160] width 119 height 27
click at [707, 164] on div "Cyber Liability, Errors and Omissions" at bounding box center [708, 160] width 119 height 27
drag, startPoint x: 778, startPoint y: 163, endPoint x: 833, endPoint y: 160, distance: 54.5
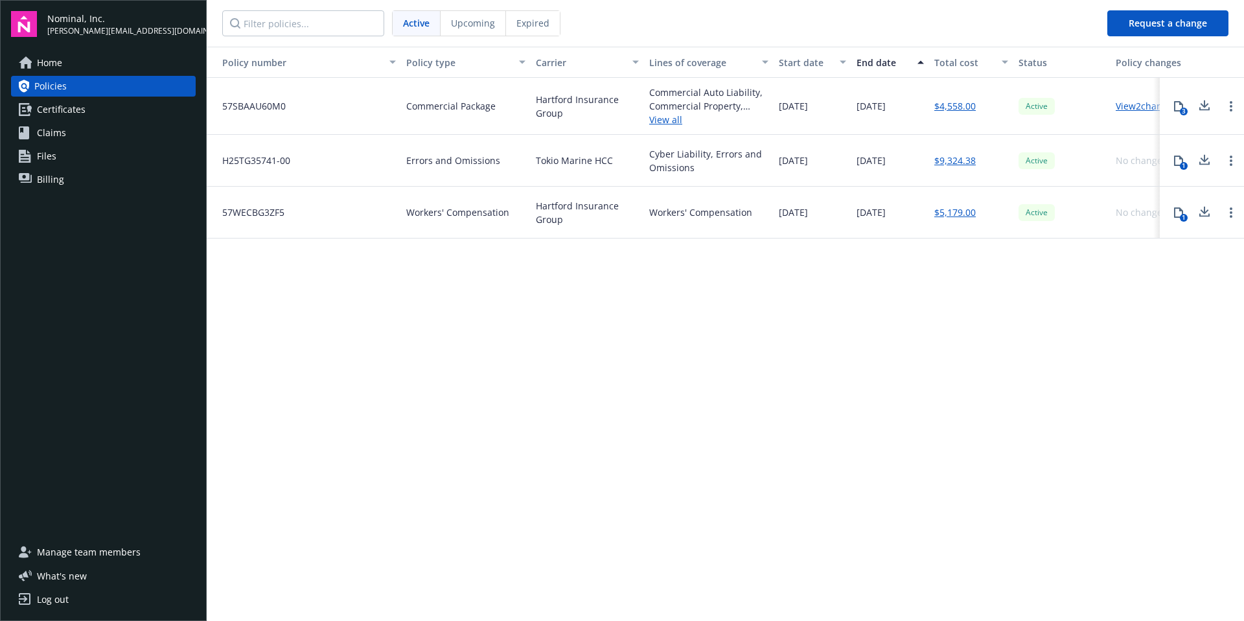
click at [833, 160] on div "01/13/2025" at bounding box center [813, 161] width 78 height 52
click at [832, 160] on div "01/13/2025" at bounding box center [813, 161] width 78 height 52
drag, startPoint x: 777, startPoint y: 161, endPoint x: 824, endPoint y: 158, distance: 47.4
click at [824, 158] on div "01/13/2025" at bounding box center [813, 161] width 78 height 52
click at [808, 158] on span "01/13/2025" at bounding box center [793, 161] width 29 height 14
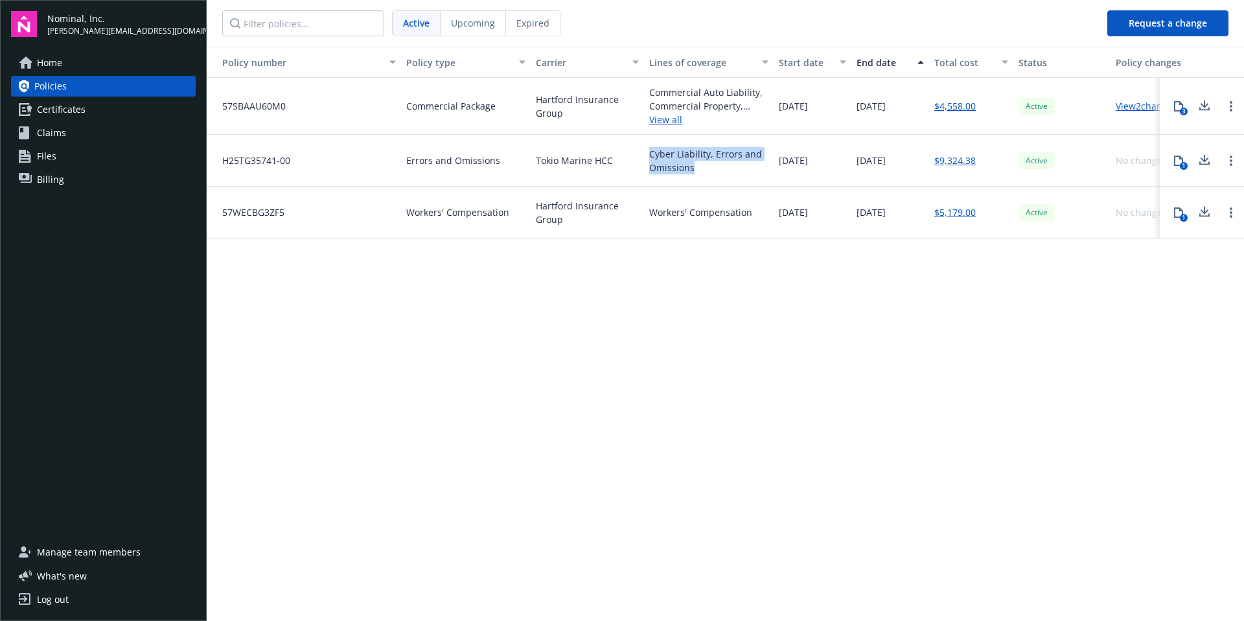
drag, startPoint x: 647, startPoint y: 153, endPoint x: 740, endPoint y: 176, distance: 96.2
click at [740, 176] on div "Cyber Liability, Errors and Omissions" at bounding box center [709, 161] width 130 height 52
click at [741, 176] on div "Cyber Liability, Errors and Omissions" at bounding box center [709, 161] width 130 height 52
click at [1135, 104] on link "View 2 changes" at bounding box center [1147, 106] width 62 height 12
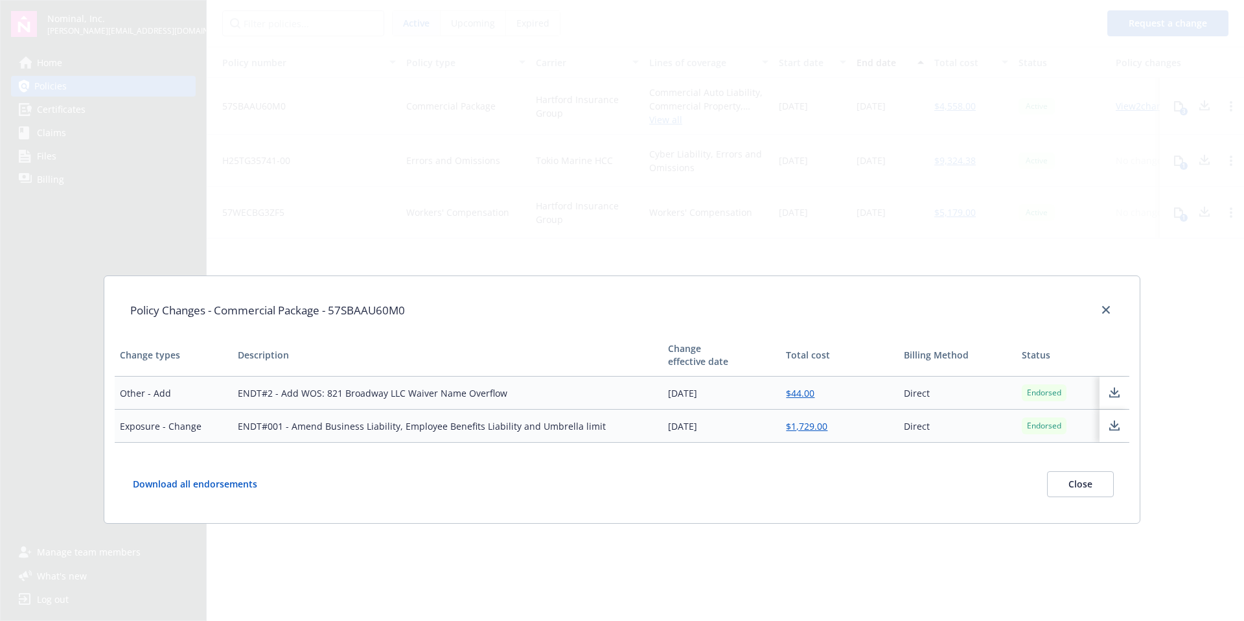
drag, startPoint x: 666, startPoint y: 393, endPoint x: 710, endPoint y: 393, distance: 44.1
click at [710, 393] on td "11/05/2024" at bounding box center [722, 393] width 118 height 33
click at [1107, 312] on link "close" at bounding box center [1106, 310] width 16 height 16
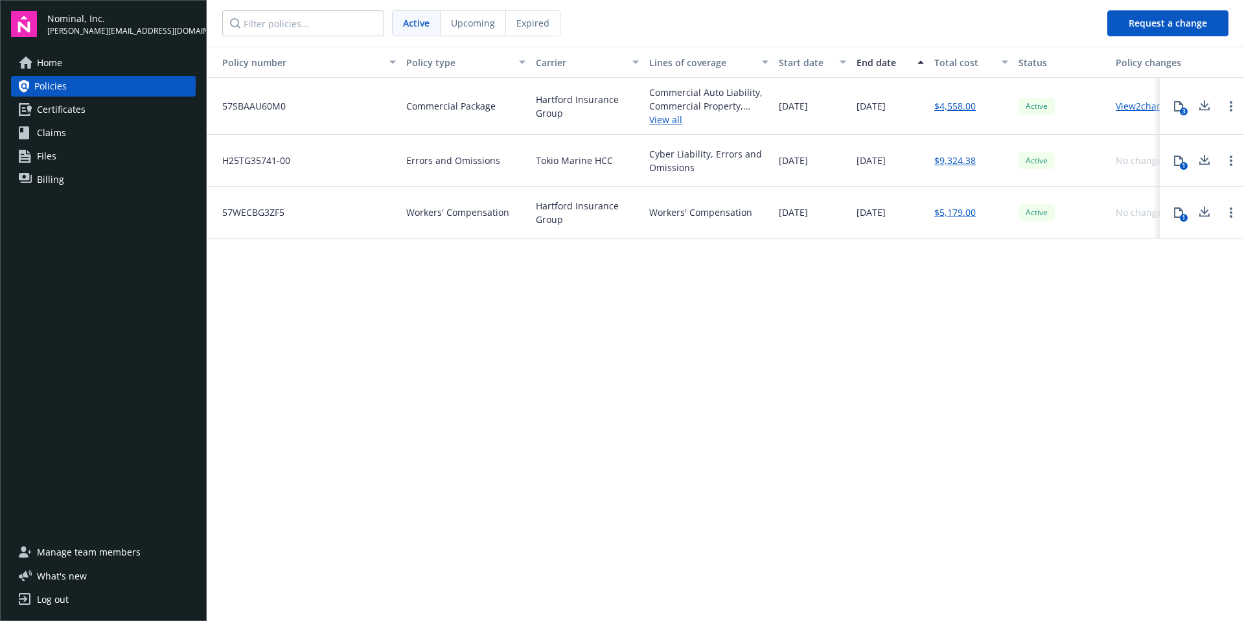
click at [424, 314] on div "Policy number Policy type Carrier Lines of coverage Start date End date Total c…" at bounding box center [726, 333] width 1038 height 572
drag, startPoint x: 422, startPoint y: 214, endPoint x: 539, endPoint y: 219, distance: 117.4
click at [539, 219] on div "57WECBG3ZF5 Workers' Compensation Hartford Insurance Group Workers' Compensatio…" at bounding box center [741, 213] width 1069 height 52
click at [659, 218] on div "Workers' Compensation" at bounding box center [700, 212] width 103 height 14
click at [1179, 213] on icon at bounding box center [1179, 212] width 10 height 10
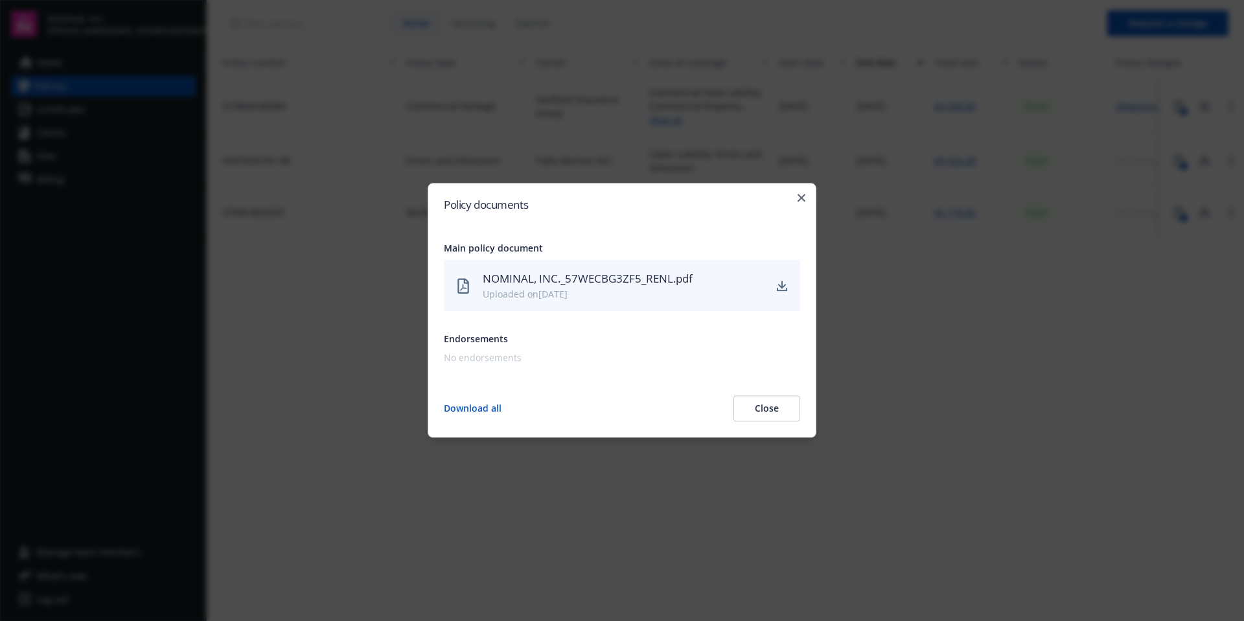
click at [806, 200] on div "Policy documents Main policy document NOMINAL, INC._57WECBG3ZF5_RENL.pdf Upload…" at bounding box center [622, 310] width 389 height 255
click at [791, 198] on div "Policy documents Main policy document NOMINAL, INC._57WECBG3ZF5_RENL.pdf Upload…" at bounding box center [622, 310] width 389 height 255
click at [803, 198] on icon "button" at bounding box center [802, 198] width 8 height 8
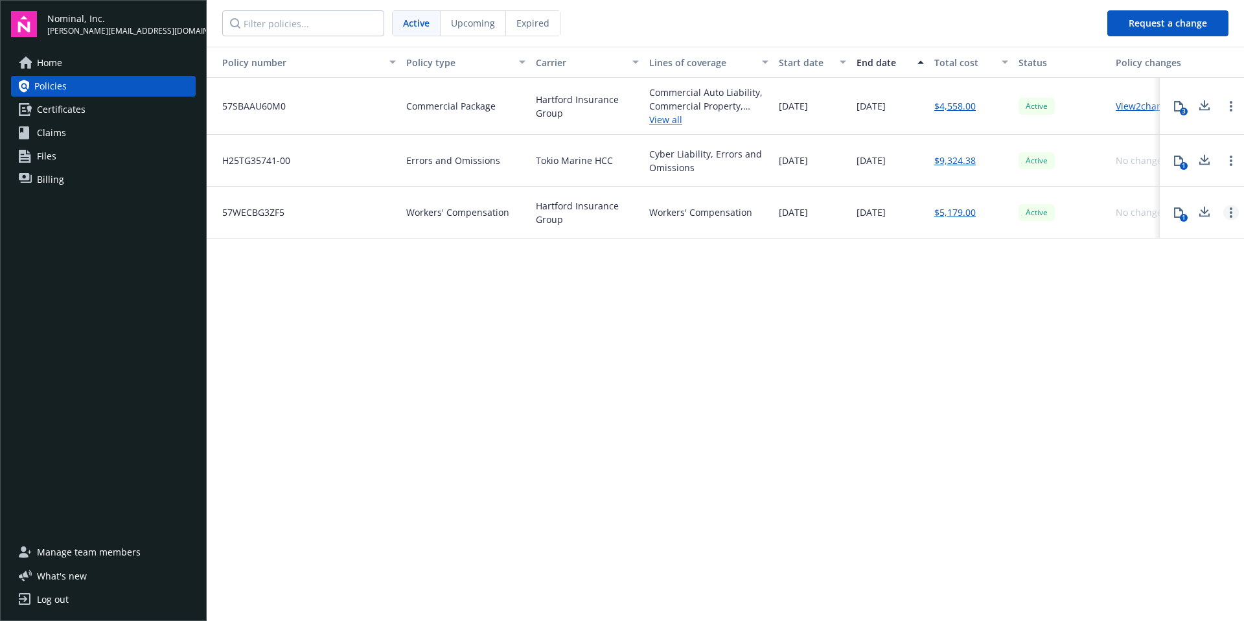
click at [1228, 214] on link "Open options" at bounding box center [1231, 213] width 16 height 16
click at [1145, 343] on div "Policy number Policy type Carrier Lines of coverage Start date End date Total c…" at bounding box center [726, 333] width 1038 height 572
click at [82, 86] on link "Policies" at bounding box center [103, 86] width 185 height 21
drag, startPoint x: 407, startPoint y: 211, endPoint x: 510, endPoint y: 213, distance: 103.1
click at [510, 213] on div "Workers' Compensation" at bounding box center [466, 213] width 130 height 52
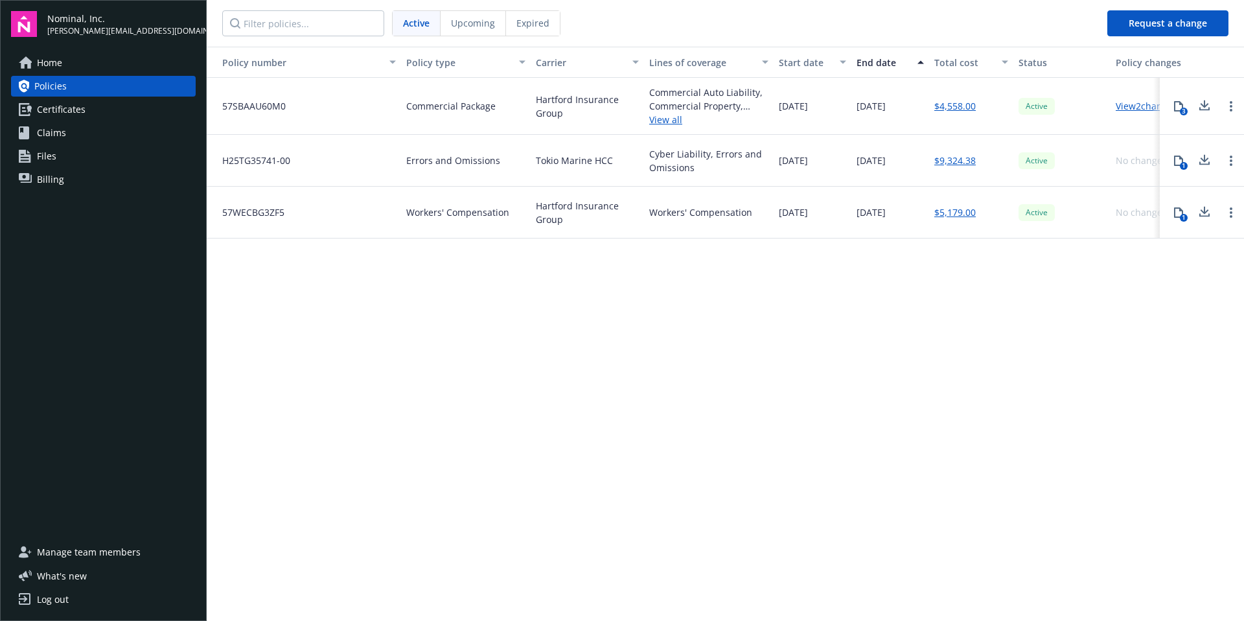
click at [509, 213] on div "Workers' Compensation" at bounding box center [466, 213] width 130 height 52
drag, startPoint x: 537, startPoint y: 95, endPoint x: 571, endPoint y: 113, distance: 38.8
click at [571, 113] on span "Hartford Insurance Group" at bounding box center [587, 106] width 103 height 27
drag, startPoint x: 404, startPoint y: 104, endPoint x: 493, endPoint y: 106, distance: 88.8
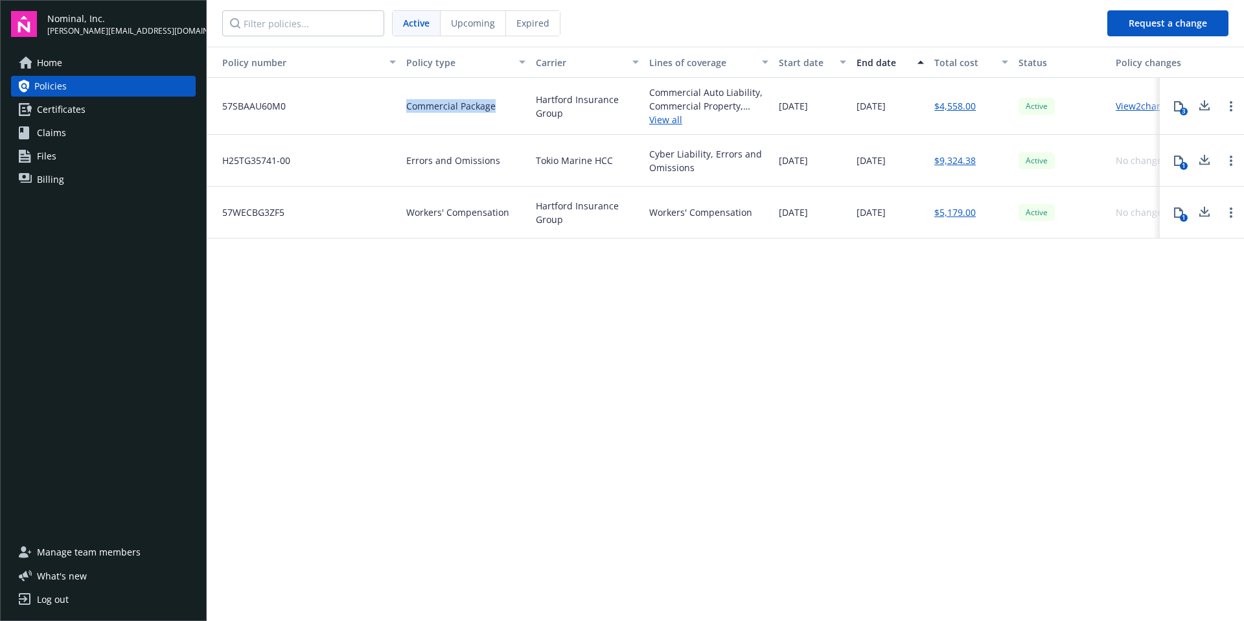
click at [493, 106] on div "Commercial Package" at bounding box center [466, 106] width 130 height 57
click at [493, 105] on span "Commercial Package" at bounding box center [450, 106] width 89 height 14
drag, startPoint x: 781, startPoint y: 162, endPoint x: 824, endPoint y: 162, distance: 42.8
click at [808, 162] on span "01/13/2025" at bounding box center [793, 161] width 29 height 14
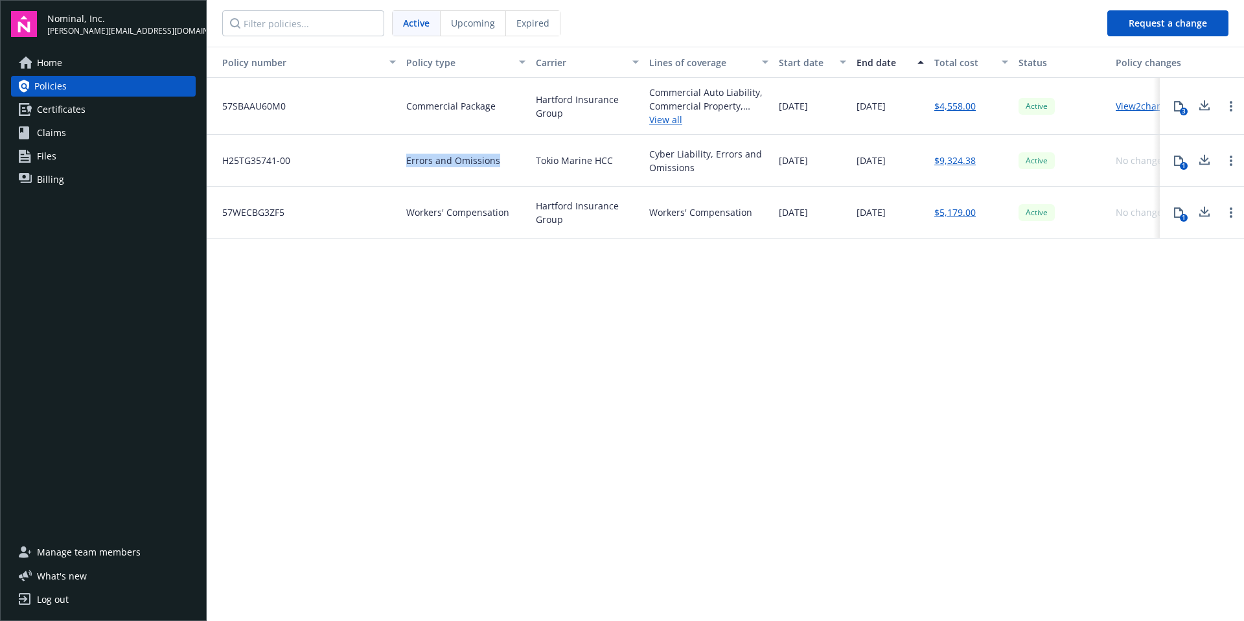
drag, startPoint x: 404, startPoint y: 163, endPoint x: 513, endPoint y: 164, distance: 108.2
click at [513, 164] on div "H25TG35741-00 Errors and Omissions Tokio Marine HCC Cyber Liability, Errors and…" at bounding box center [741, 161] width 1069 height 52
click at [513, 164] on div "Errors and Omissions" at bounding box center [466, 161] width 130 height 52
drag, startPoint x: 787, startPoint y: 164, endPoint x: 833, endPoint y: 163, distance: 45.4
click at [833, 163] on div "01/13/2025" at bounding box center [813, 161] width 78 height 52
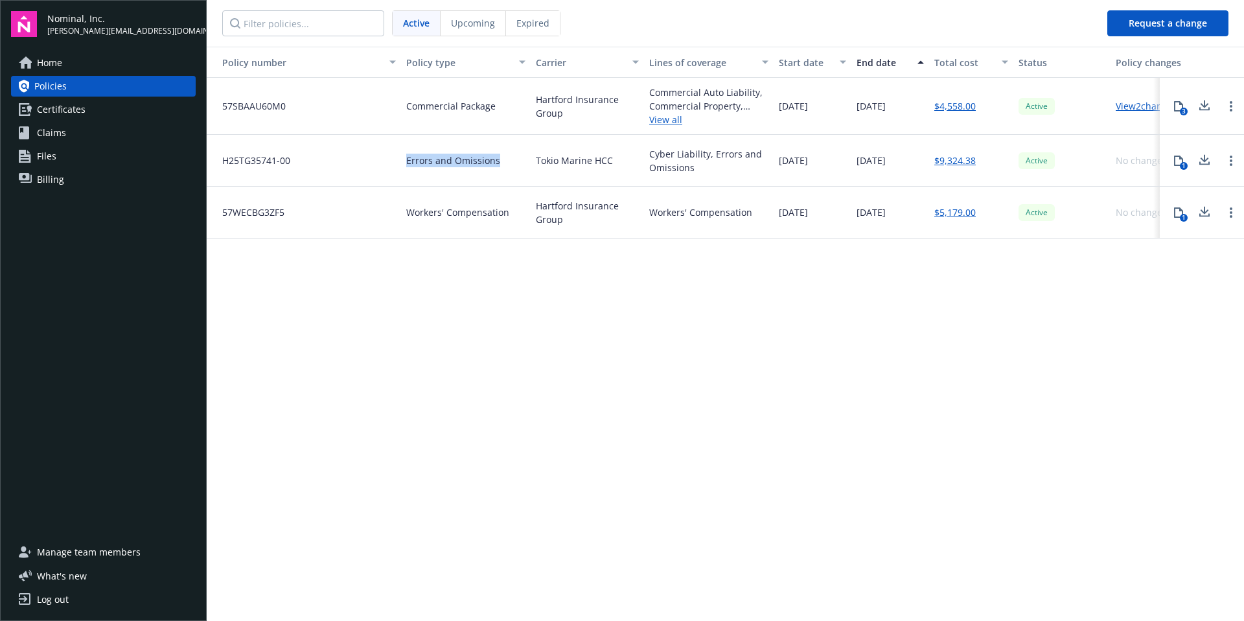
click at [833, 163] on div "01/13/2025" at bounding box center [813, 161] width 78 height 52
drag, startPoint x: 414, startPoint y: 218, endPoint x: 505, endPoint y: 219, distance: 91.4
click at [505, 219] on div "Workers' Compensation" at bounding box center [466, 213] width 130 height 52
drag, startPoint x: 783, startPoint y: 218, endPoint x: 824, endPoint y: 218, distance: 41.5
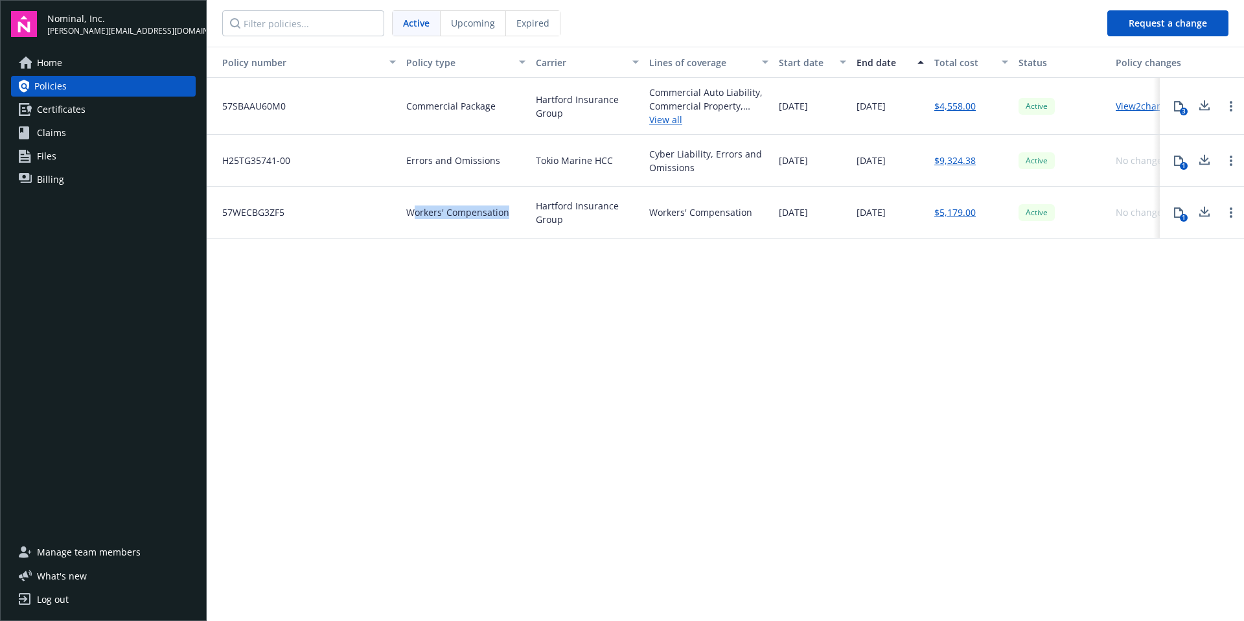
click at [824, 218] on div "05/20/2025" at bounding box center [813, 213] width 78 height 52
click at [828, 218] on div "05/20/2025" at bounding box center [813, 213] width 78 height 52
drag, startPoint x: 660, startPoint y: 212, endPoint x: 732, endPoint y: 211, distance: 71.9
click at [732, 211] on div "Workers' Compensation" at bounding box center [700, 212] width 103 height 14
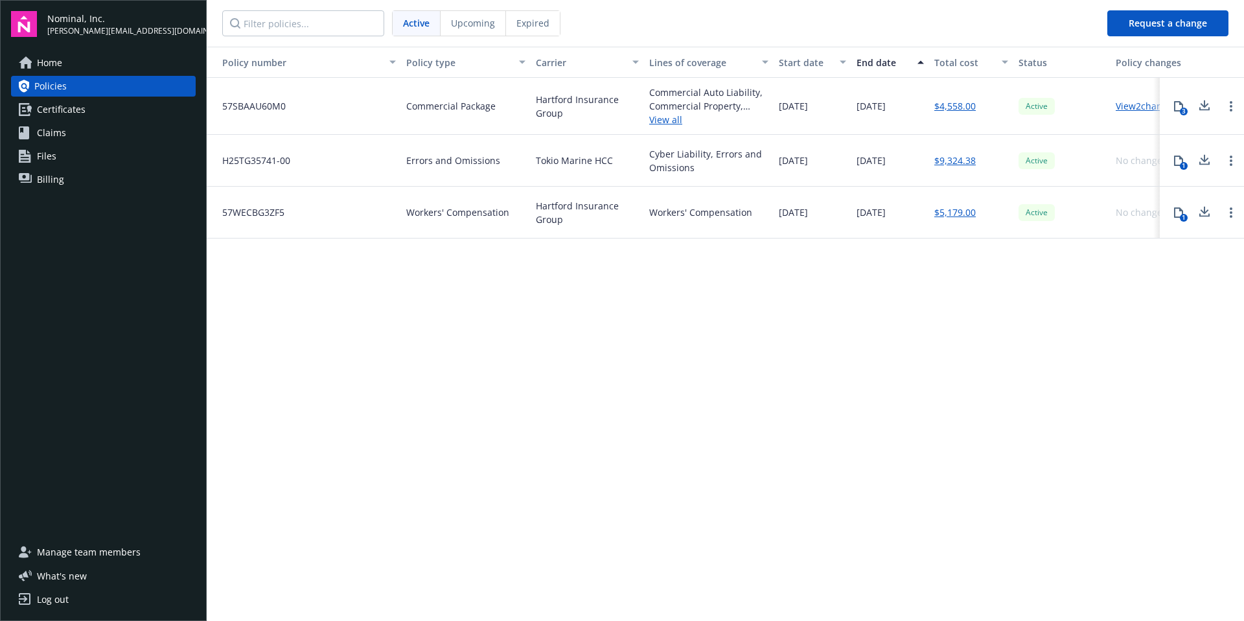
click at [55, 84] on span "Policies" at bounding box center [50, 86] width 32 height 21
click at [1139, 106] on link "View 2 changes" at bounding box center [1147, 106] width 62 height 12
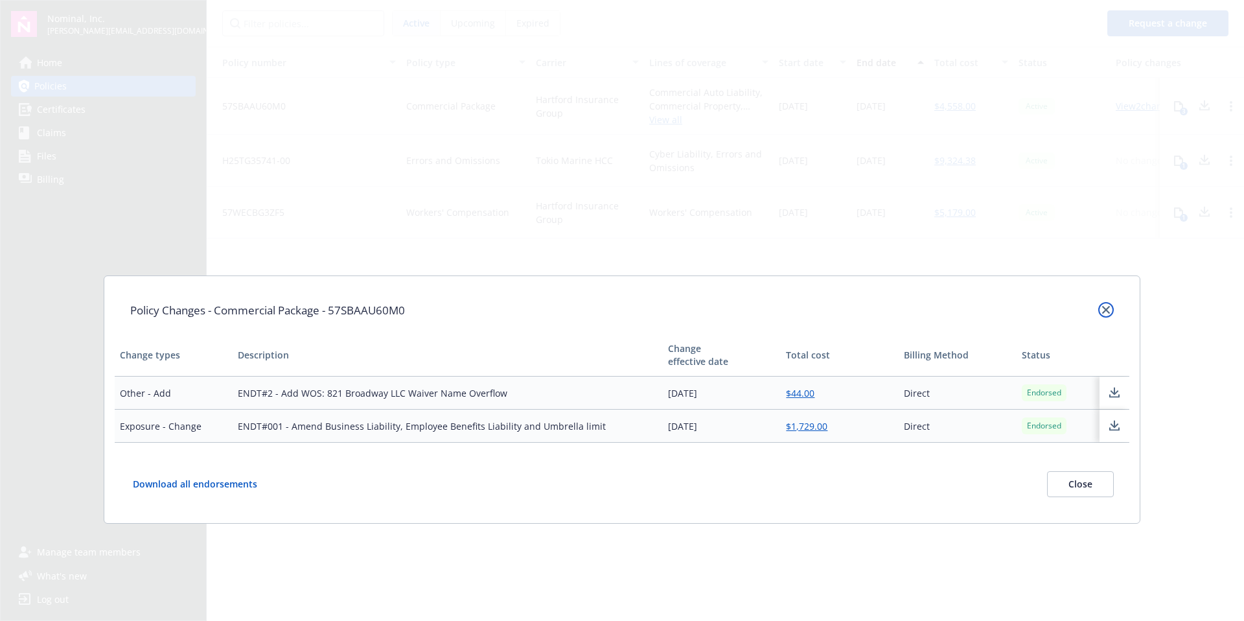
click at [1108, 310] on icon "close" at bounding box center [1106, 310] width 8 height 8
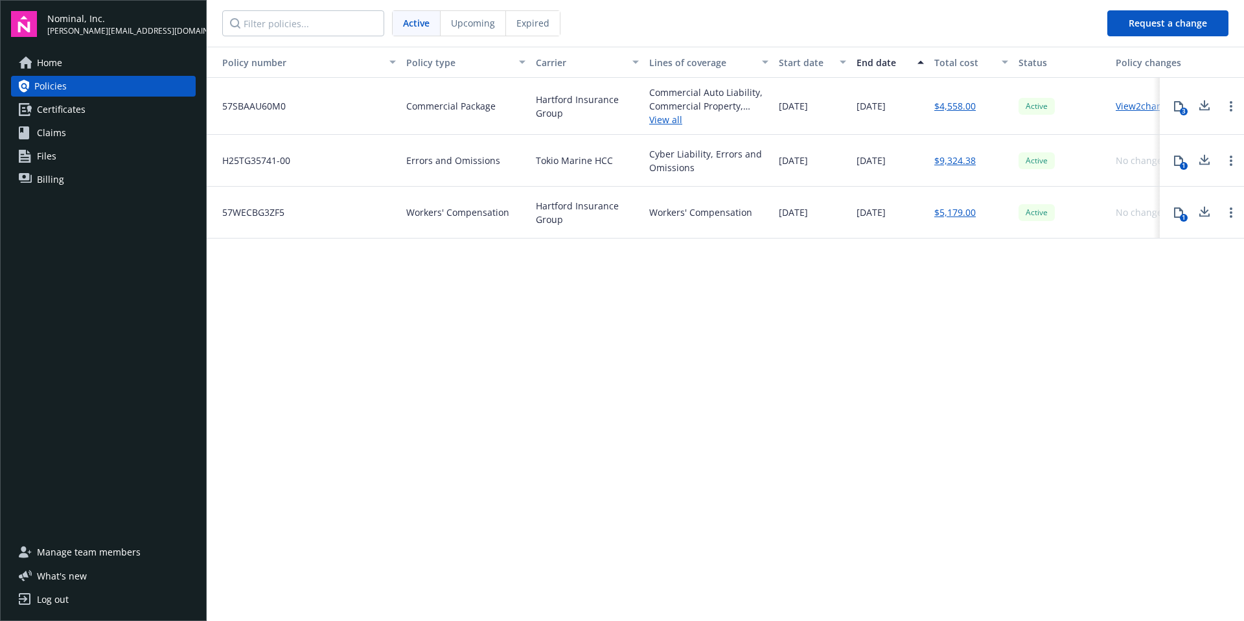
click at [1206, 107] on icon at bounding box center [1205, 106] width 16 height 16
drag, startPoint x: 490, startPoint y: 106, endPoint x: 424, endPoint y: 106, distance: 66.1
click at [424, 106] on span "Commercial Package" at bounding box center [450, 106] width 89 height 14
click at [497, 365] on div "Policy number Policy type Carrier Lines of coverage Start date End date Total c…" at bounding box center [726, 333] width 1038 height 572
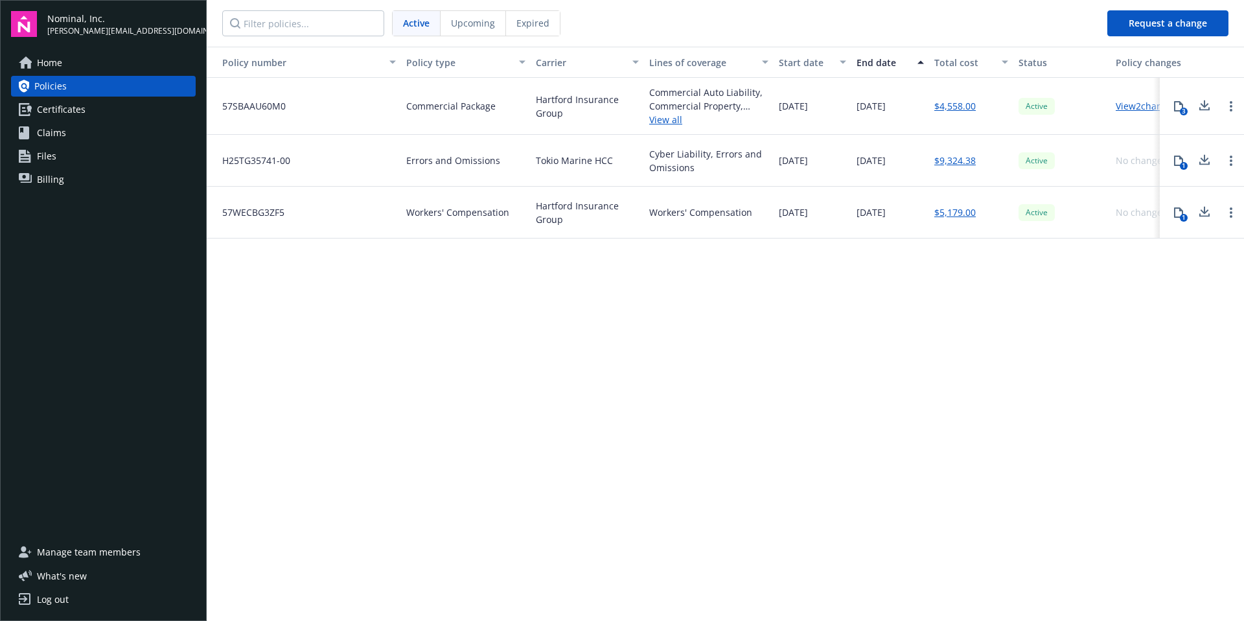
click at [747, 356] on div "Policy number Policy type Carrier Lines of coverage Start date End date Total c…" at bounding box center [726, 333] width 1038 height 572
